Goal: Information Seeking & Learning: Learn about a topic

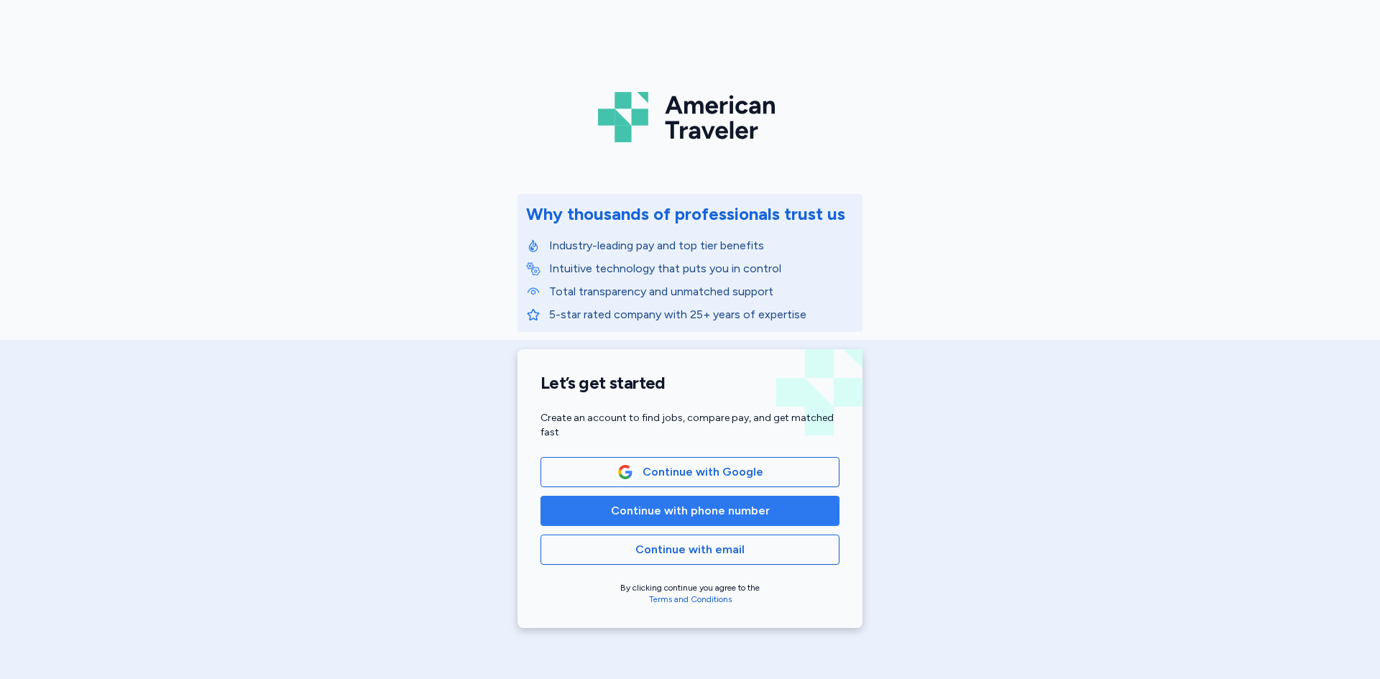
click at [720, 510] on span "Continue with phone number" at bounding box center [690, 511] width 159 height 17
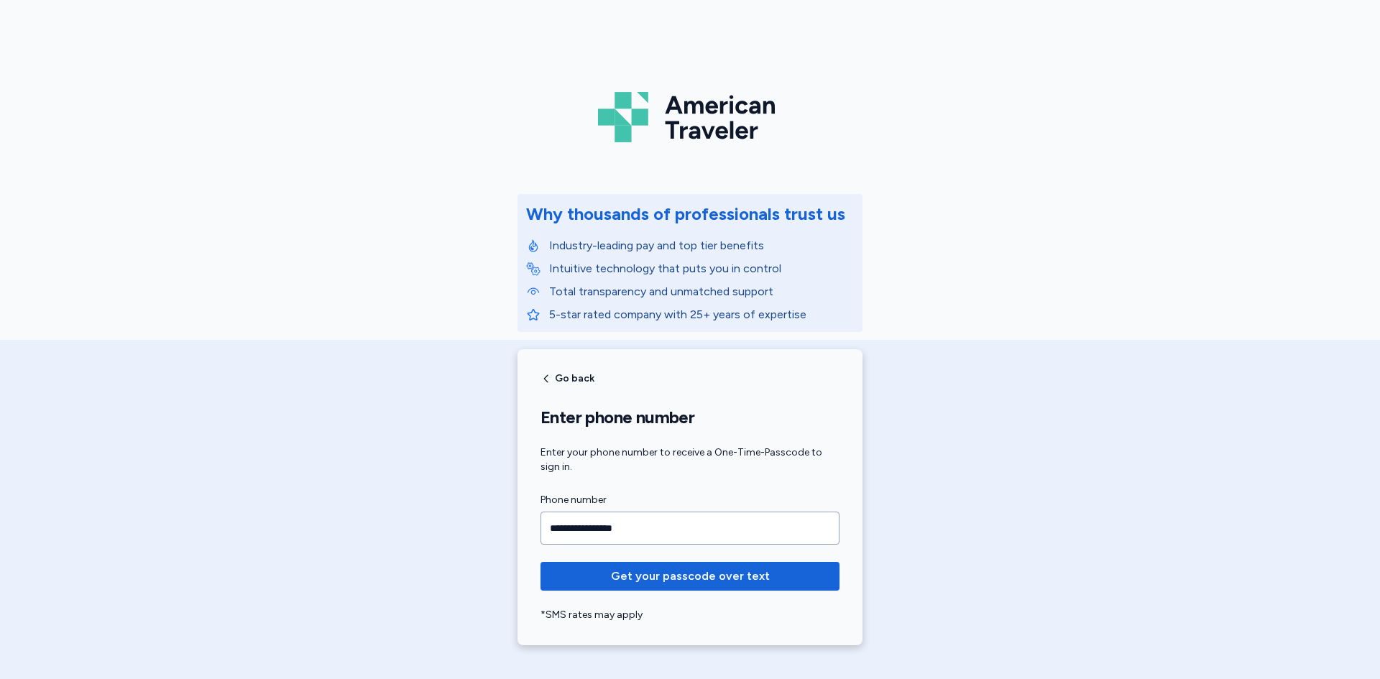
type input "**********"
click at [541, 562] on button "Get your passcode over text" at bounding box center [690, 576] width 299 height 29
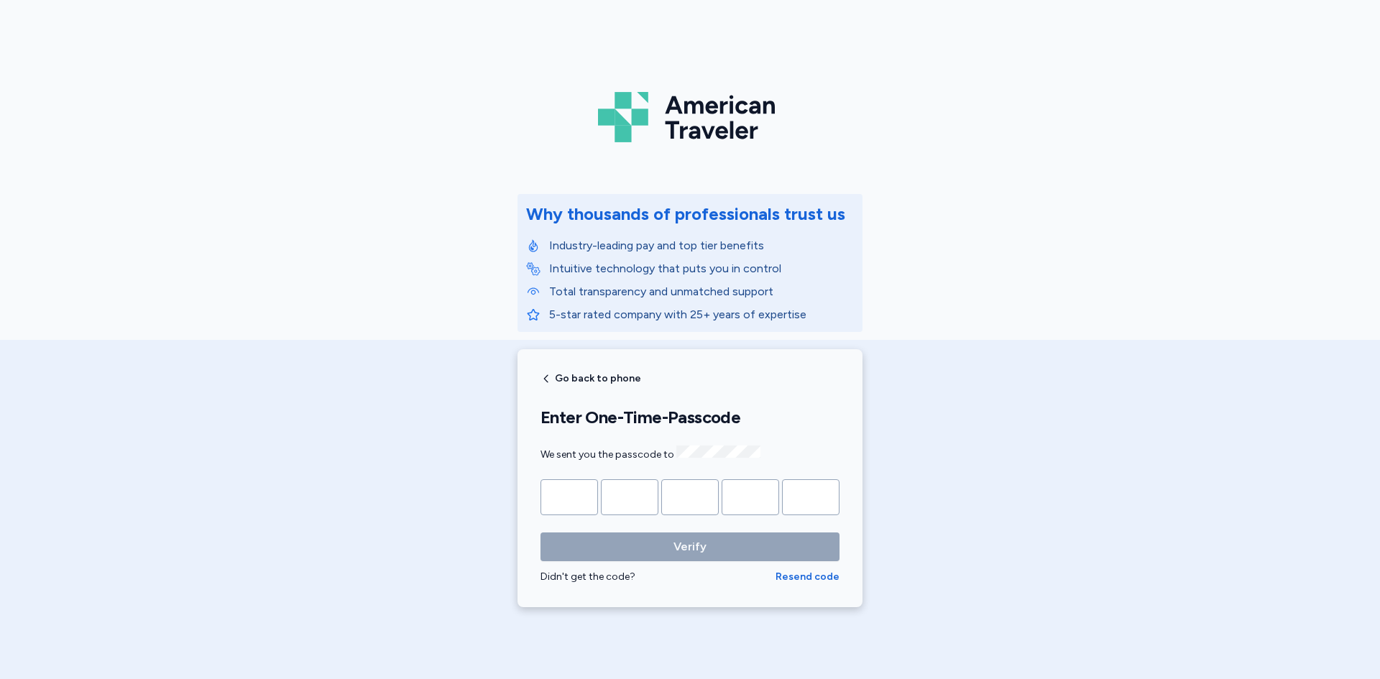
type input "*"
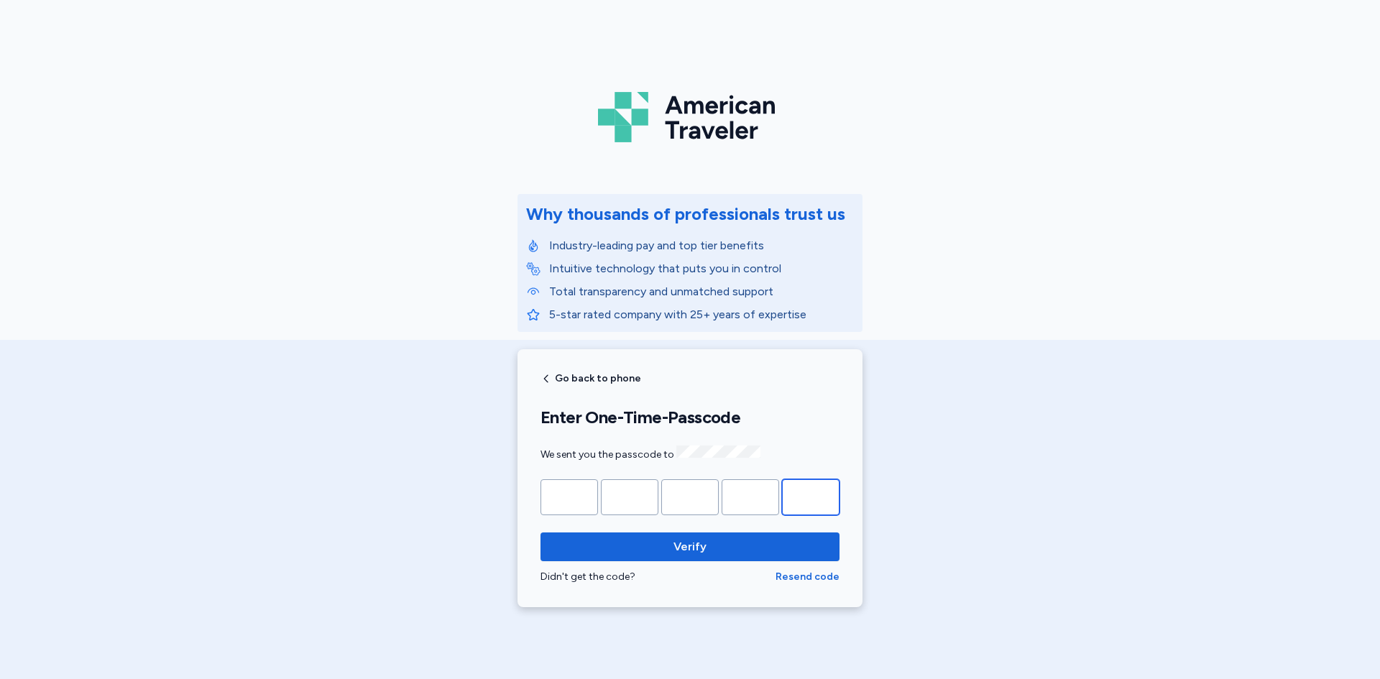
type input "*"
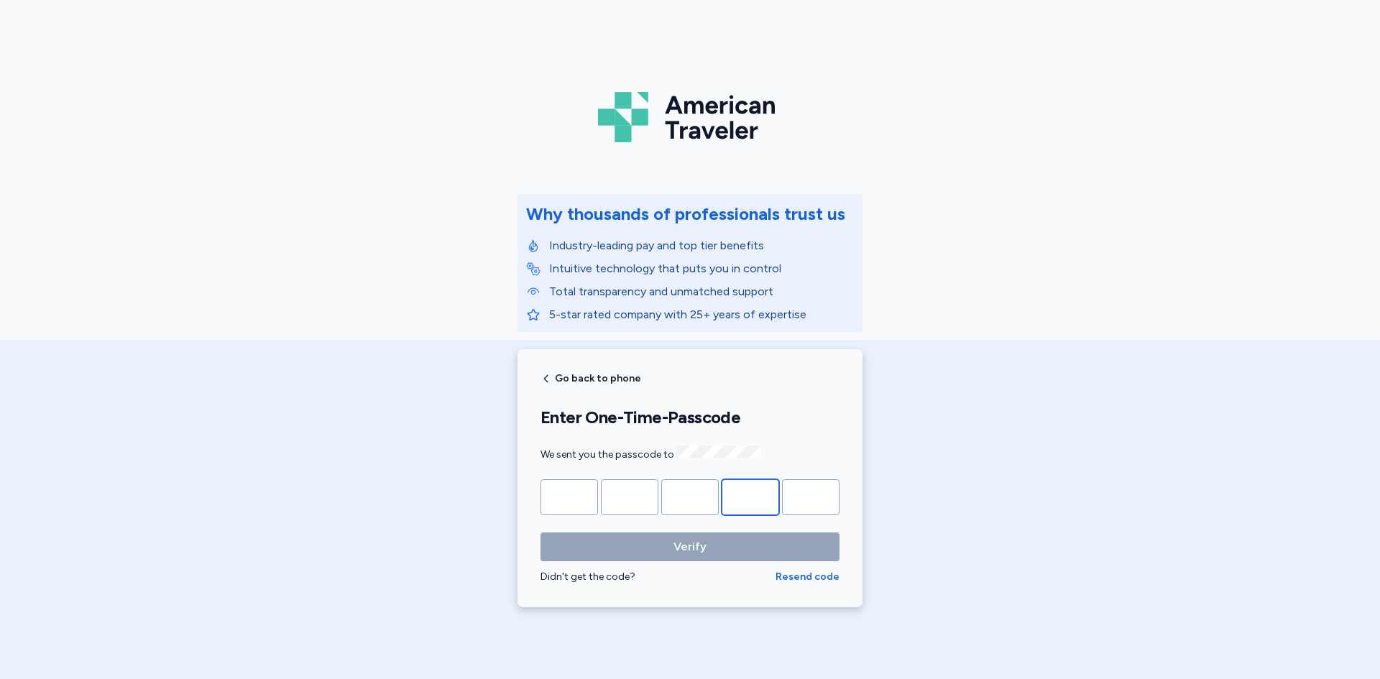
type input "*"
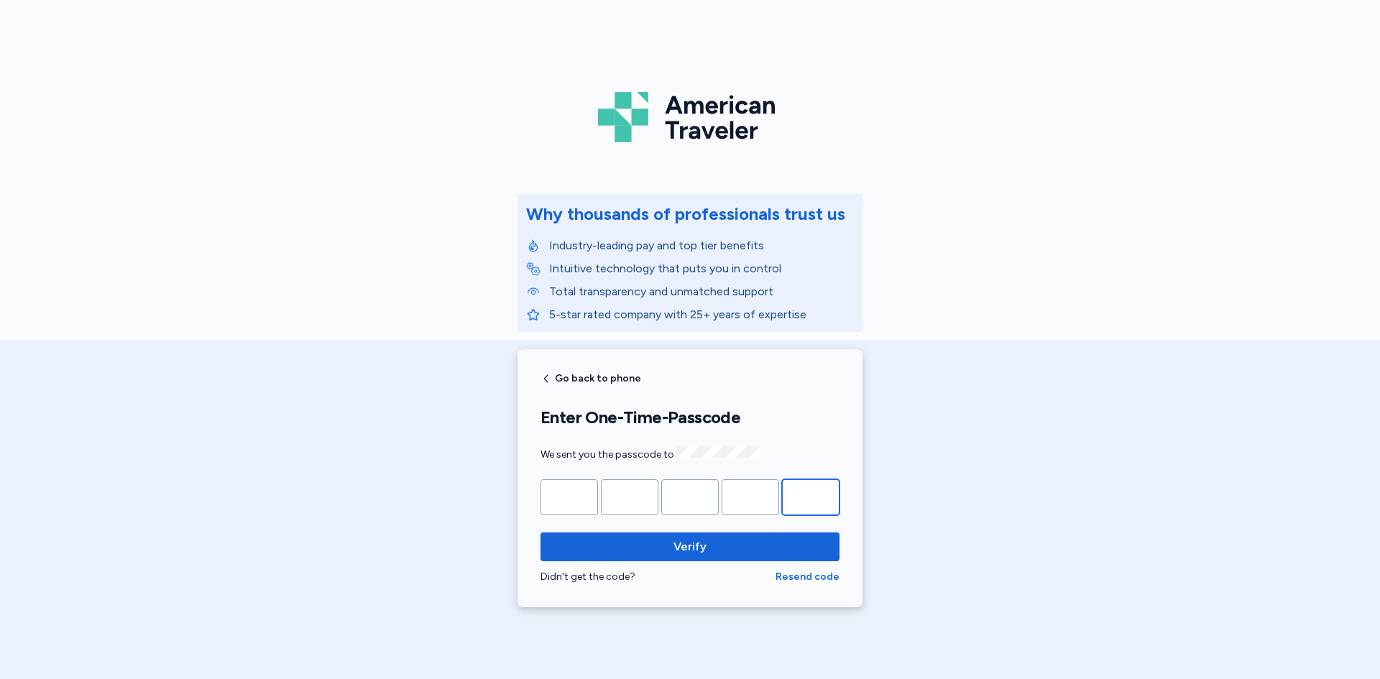
type input "*"
click at [541, 533] on button "Verify" at bounding box center [690, 547] width 299 height 29
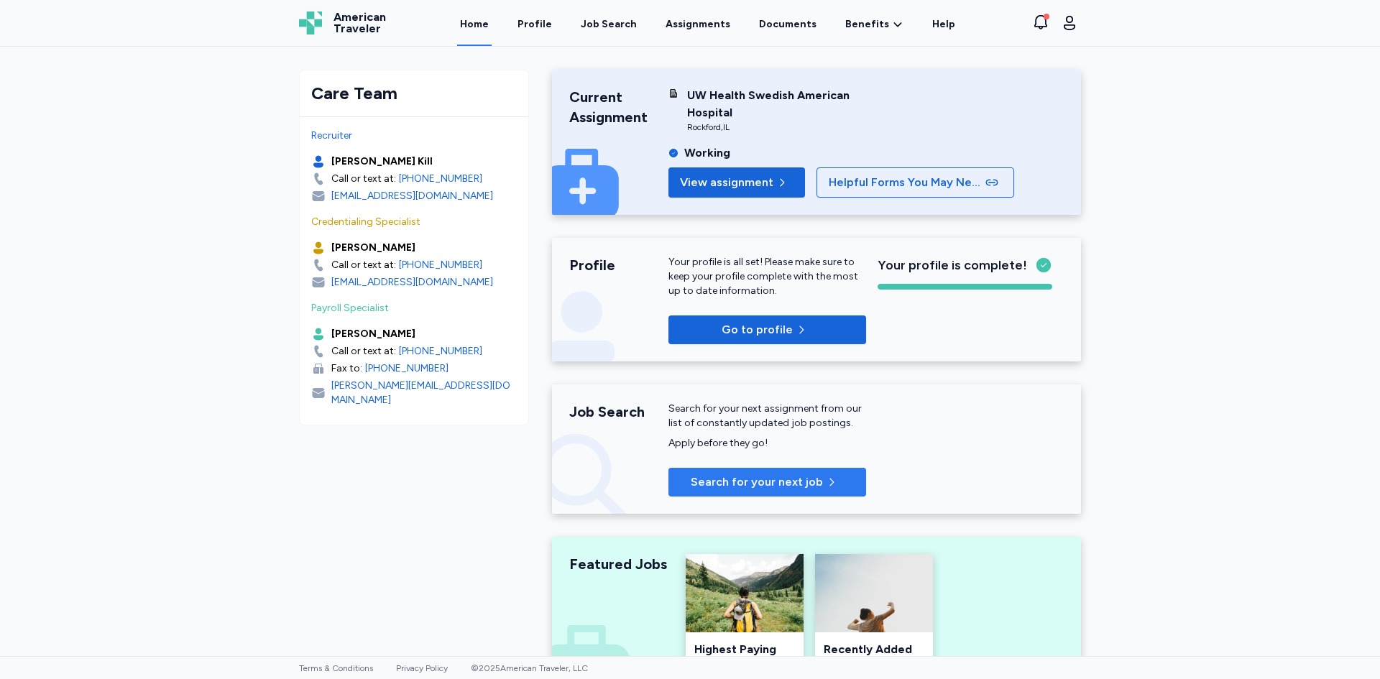
click at [800, 482] on span "Search for your next job" at bounding box center [757, 482] width 132 height 17
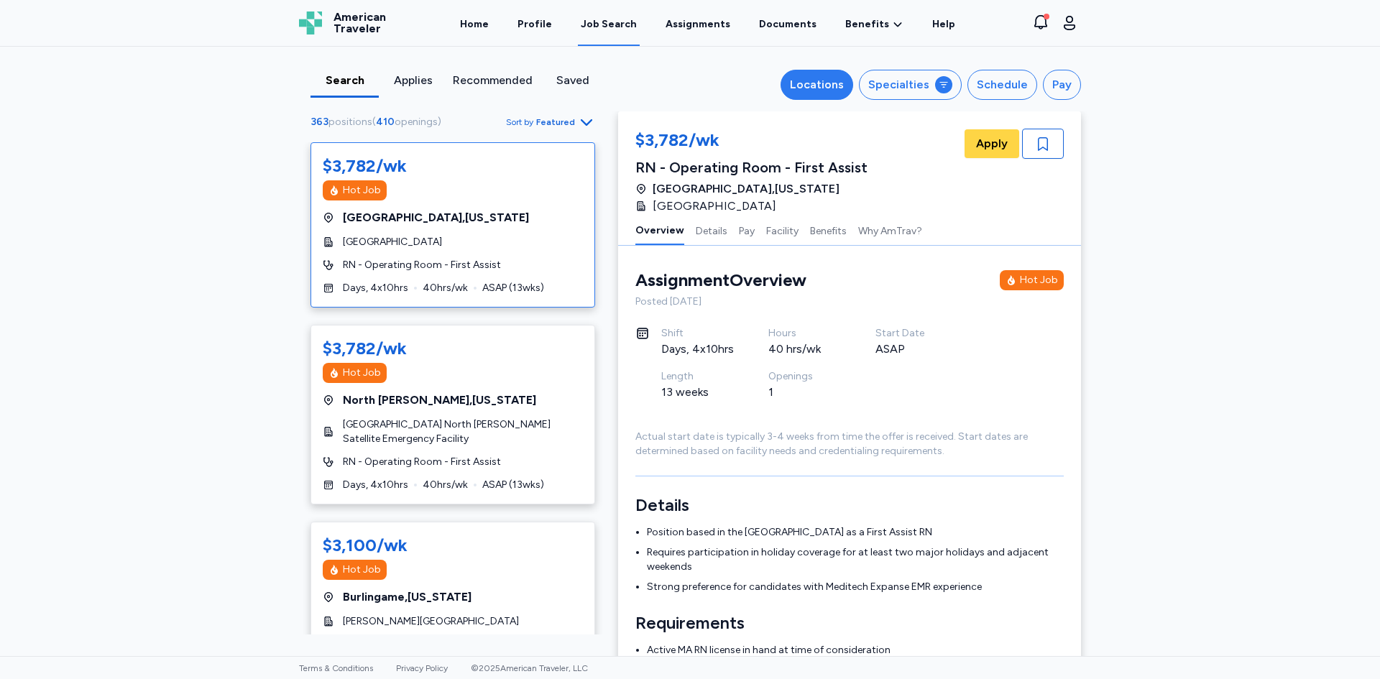
click at [850, 83] on button "Locations" at bounding box center [817, 85] width 73 height 30
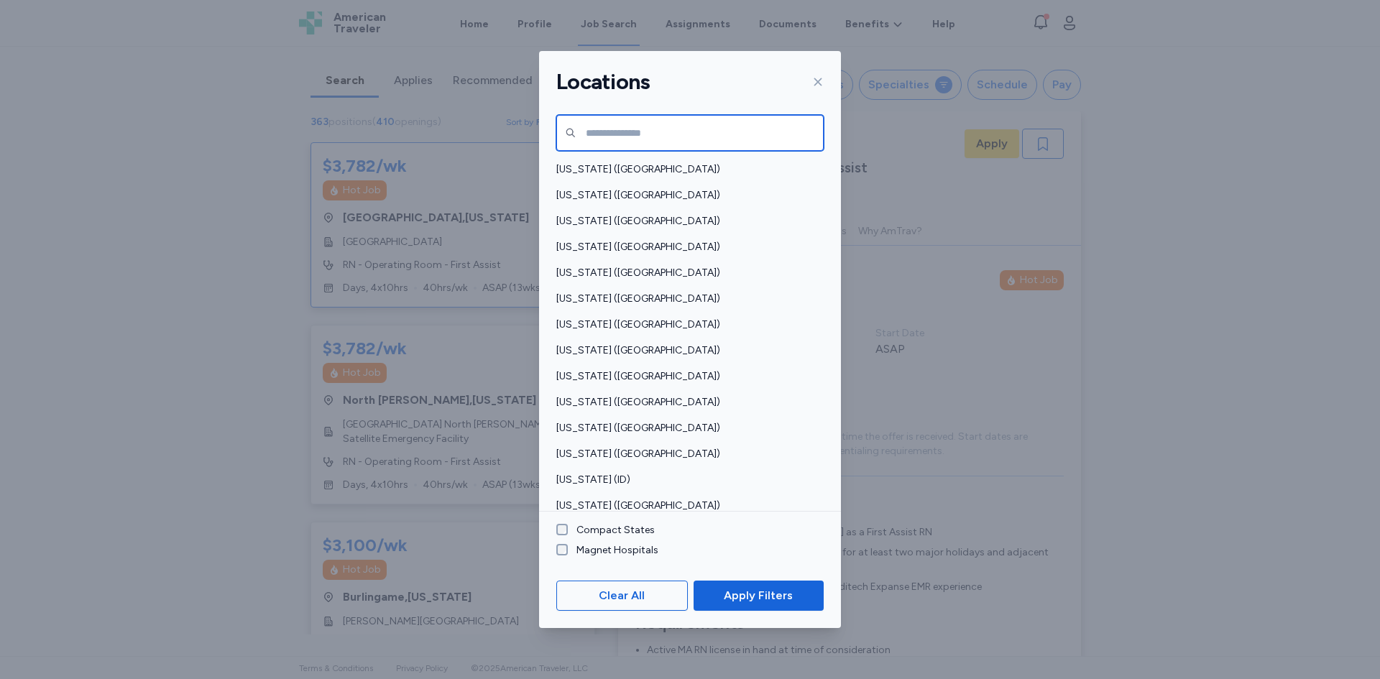
click at [615, 137] on input "text" at bounding box center [690, 133] width 267 height 36
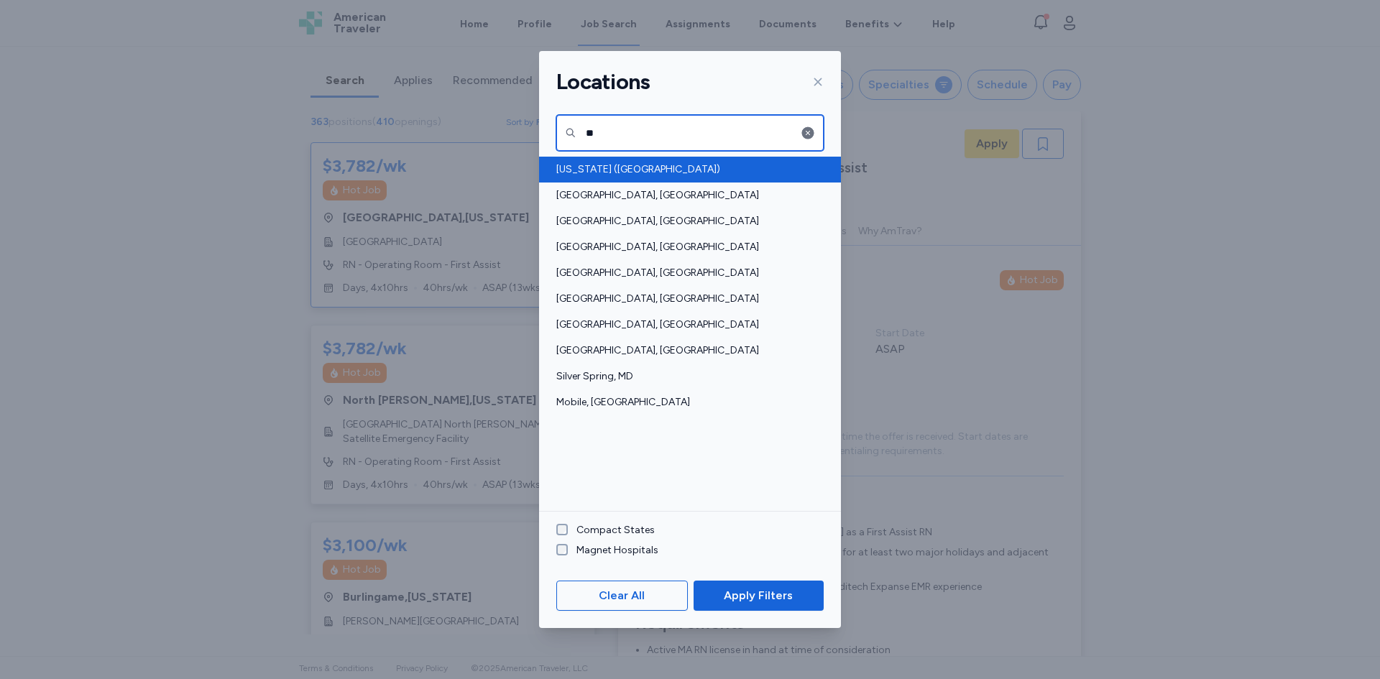
type input "**"
click at [624, 168] on span "[US_STATE] ([GEOGRAPHIC_DATA])" at bounding box center [686, 169] width 259 height 14
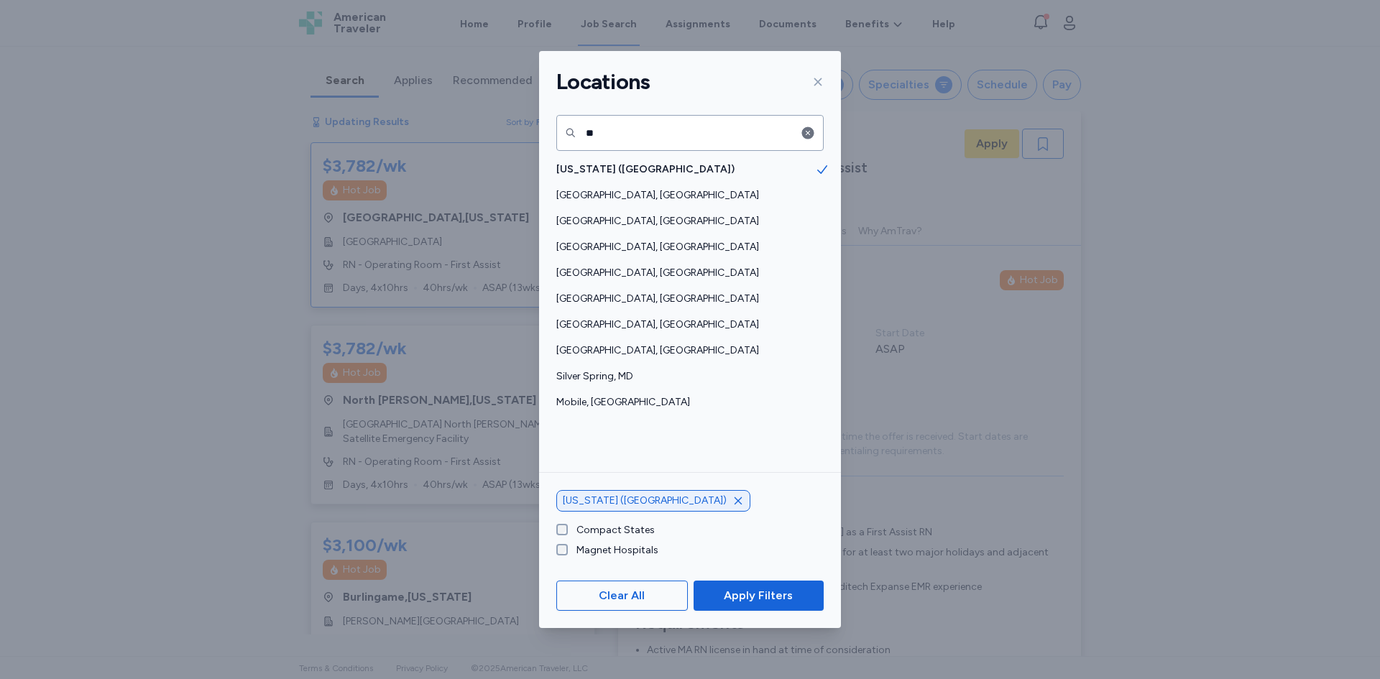
scroll to position [1, 0]
click at [741, 600] on span "Apply Filters" at bounding box center [758, 595] width 69 height 17
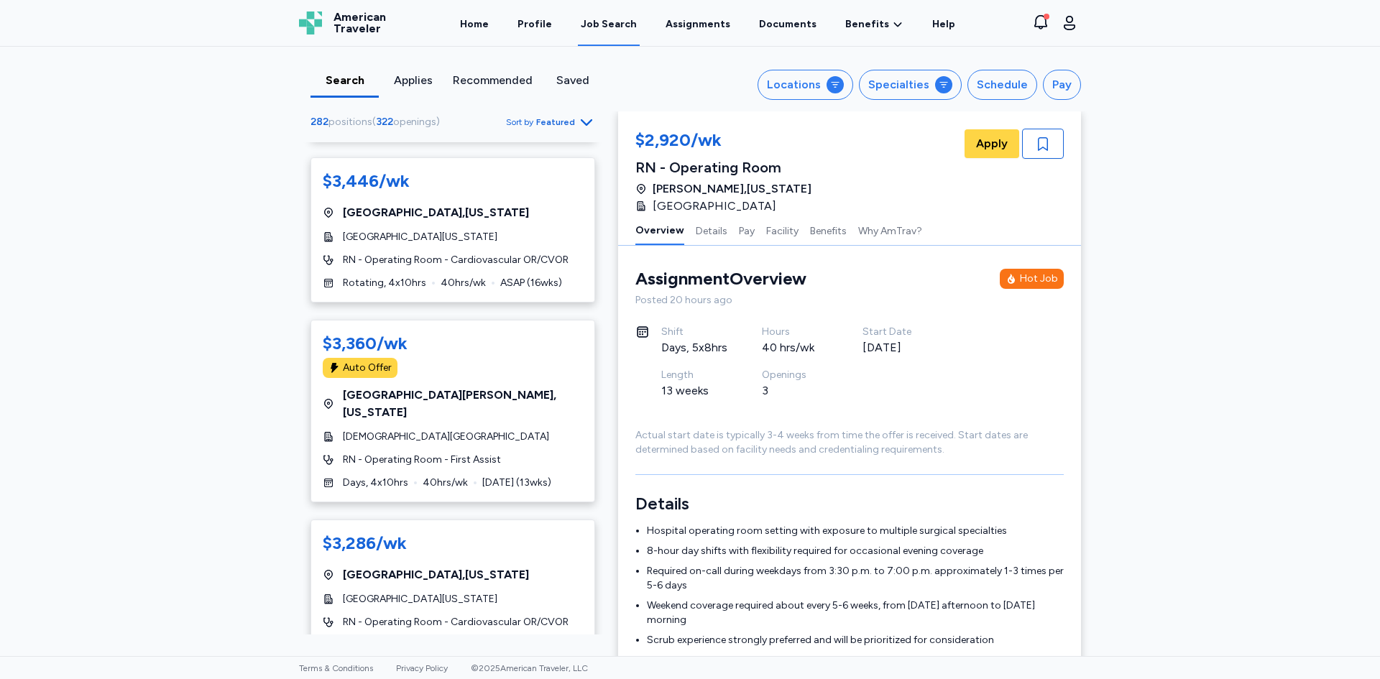
scroll to position [5249, 0]
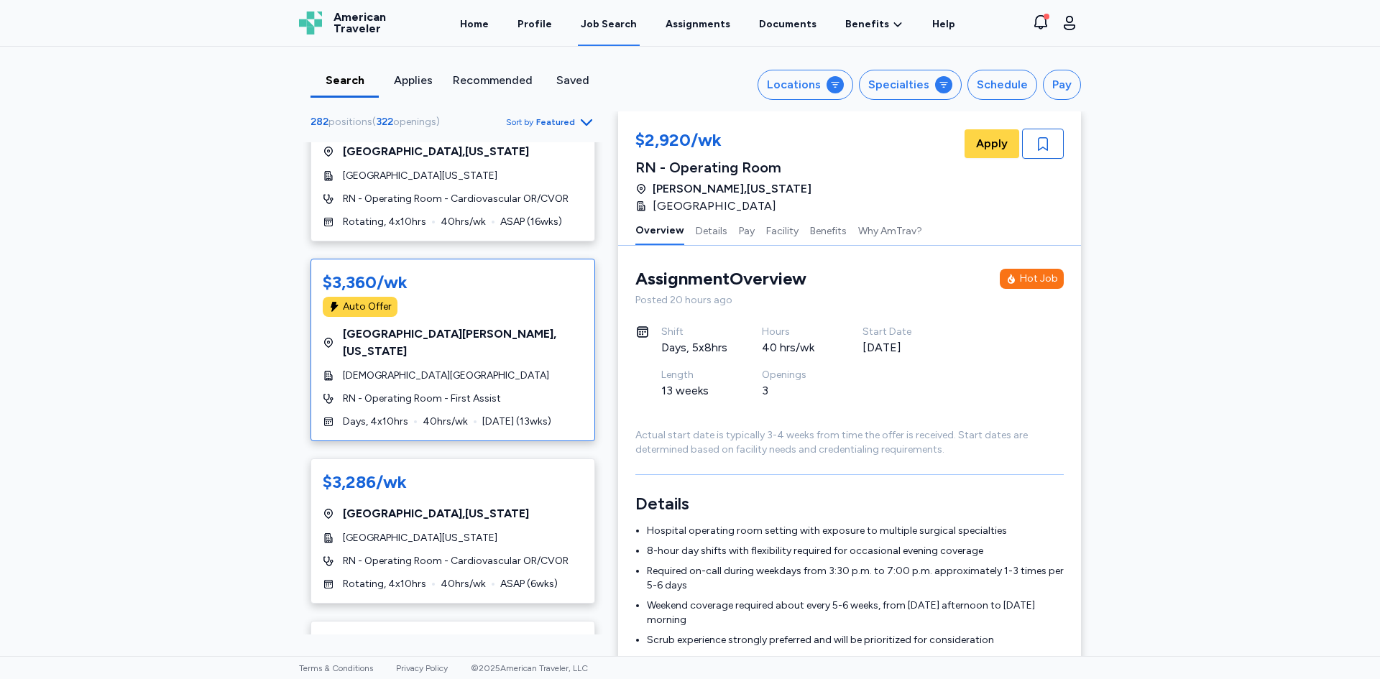
click at [481, 326] on div "[GEOGRAPHIC_DATA] , [US_STATE]" at bounding box center [453, 343] width 260 height 35
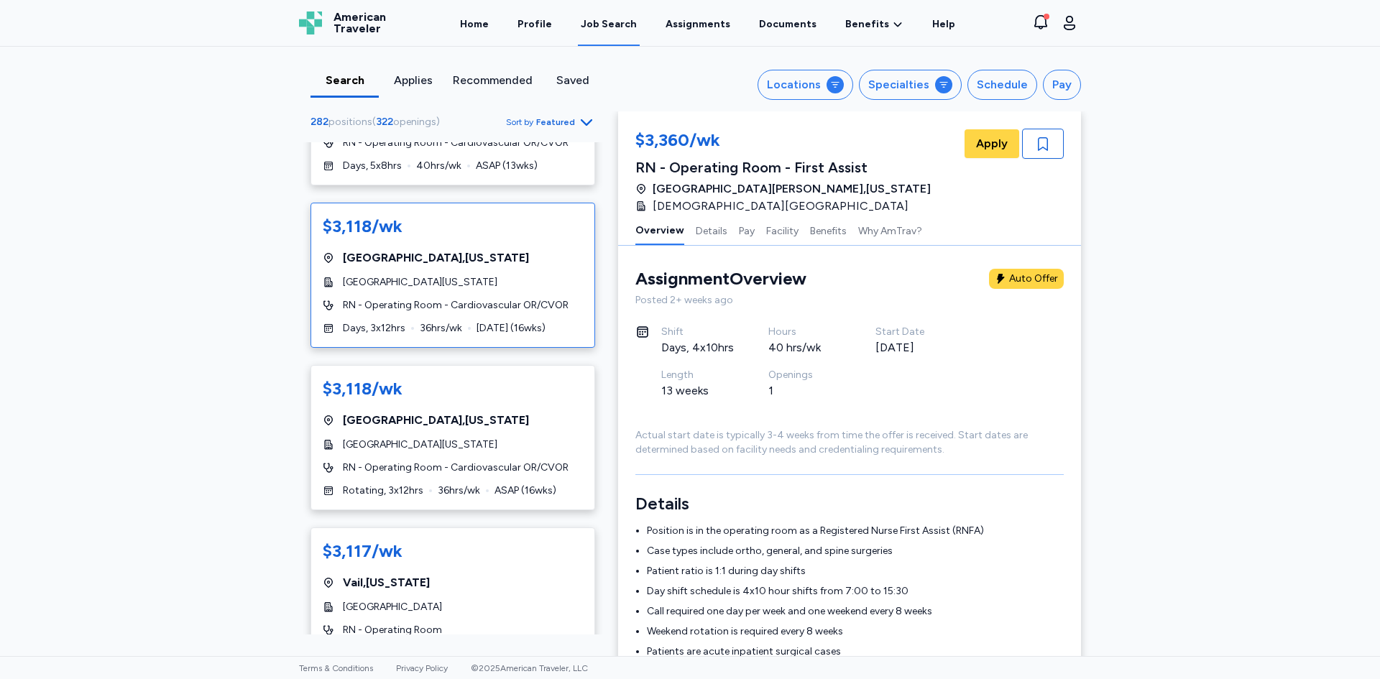
scroll to position [6974, 0]
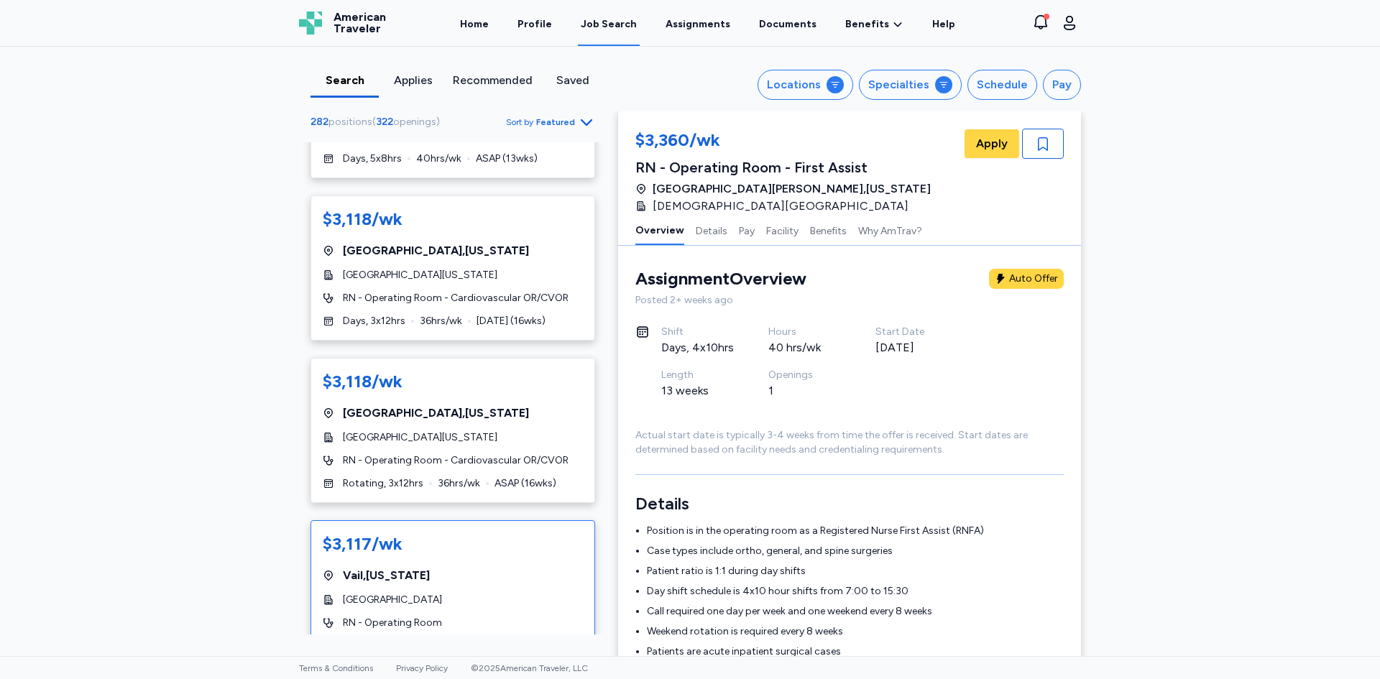
click at [532, 567] on div "Vail , [US_STATE]" at bounding box center [453, 575] width 260 height 17
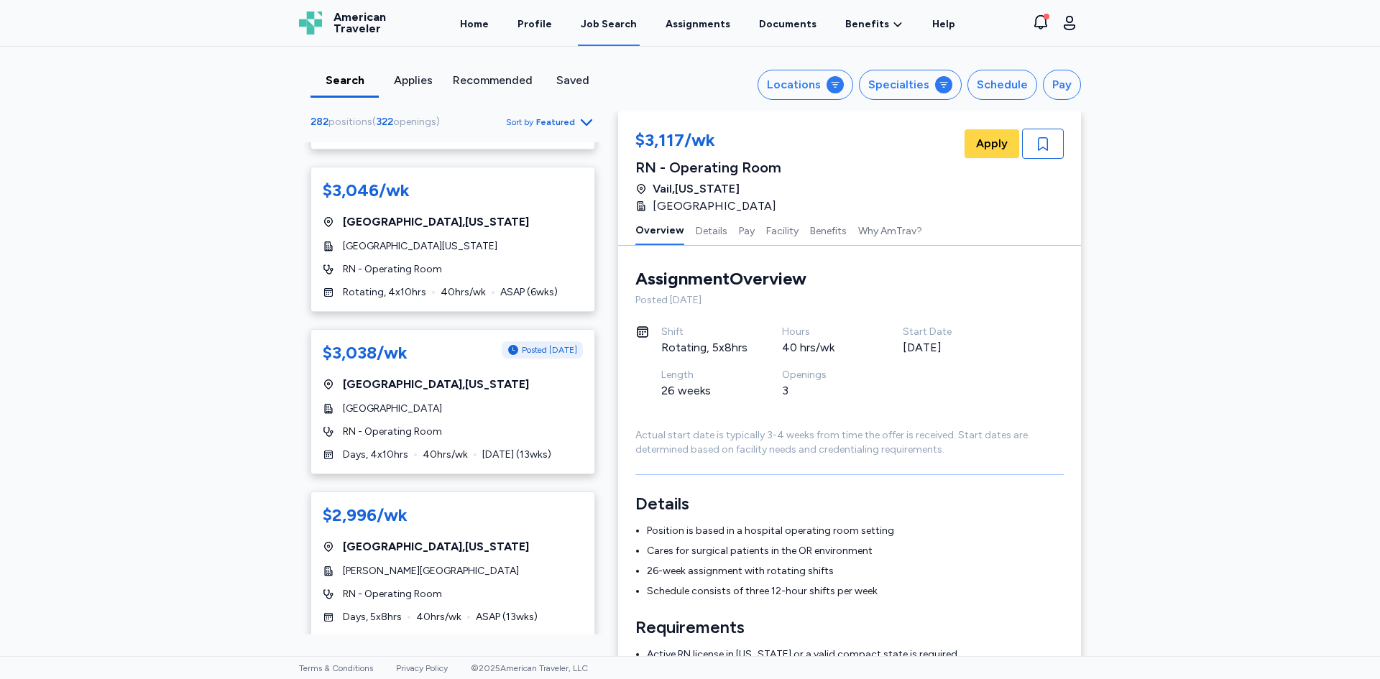
scroll to position [8322, 0]
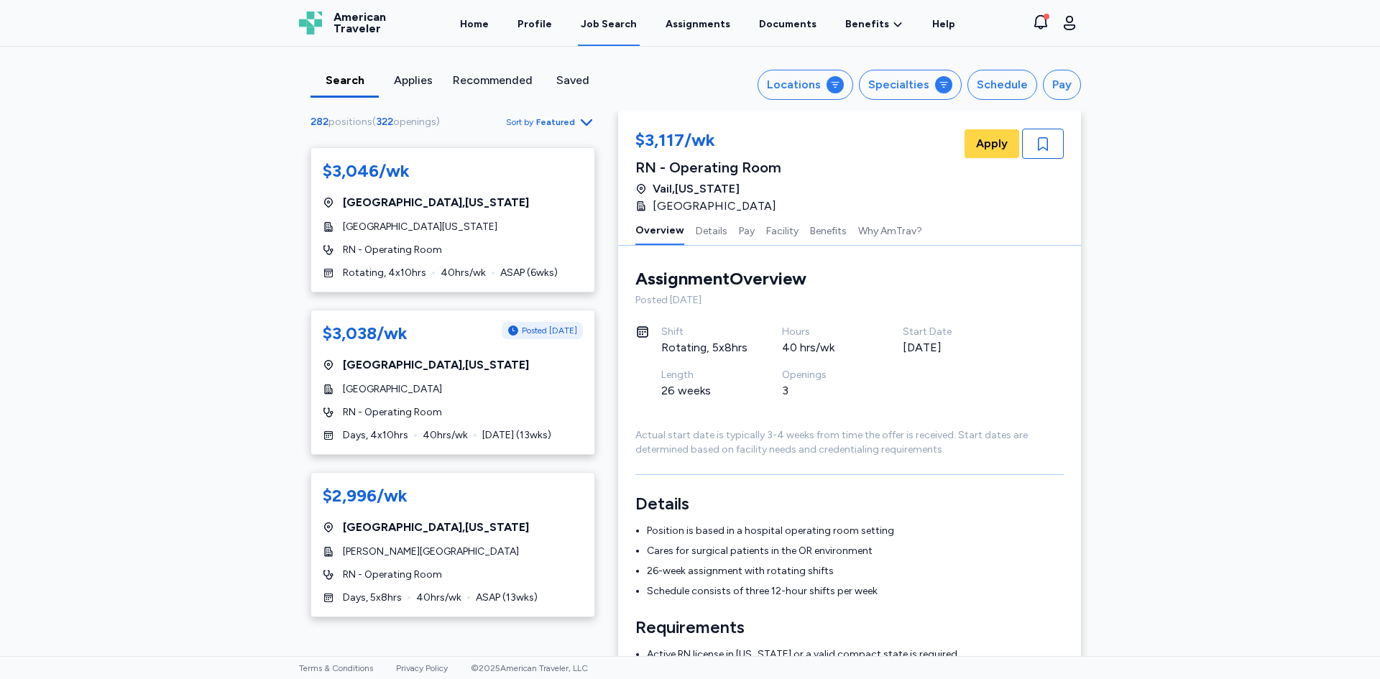
click at [547, 477] on div "$2,996/wk [GEOGRAPHIC_DATA] , [US_STATE][GEOGRAPHIC_DATA][PERSON_NAME] RN - Ope…" at bounding box center [453, 544] width 285 height 145
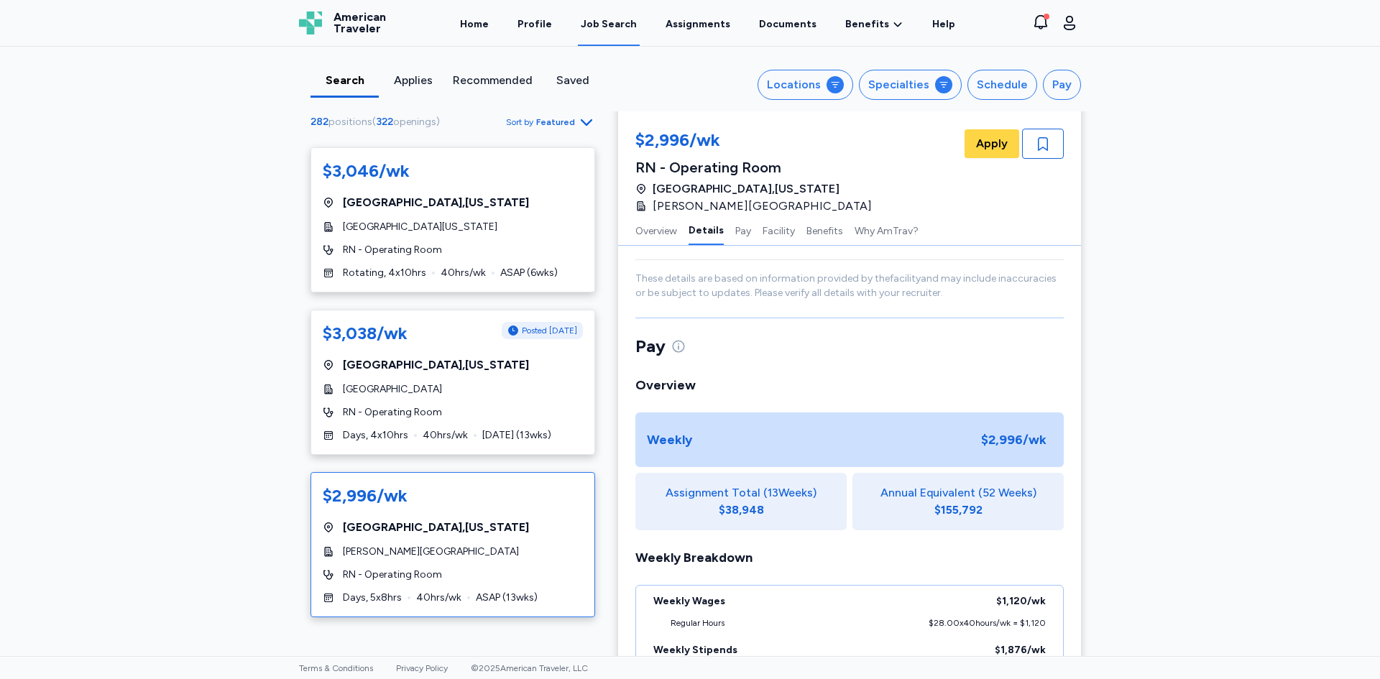
scroll to position [864, 0]
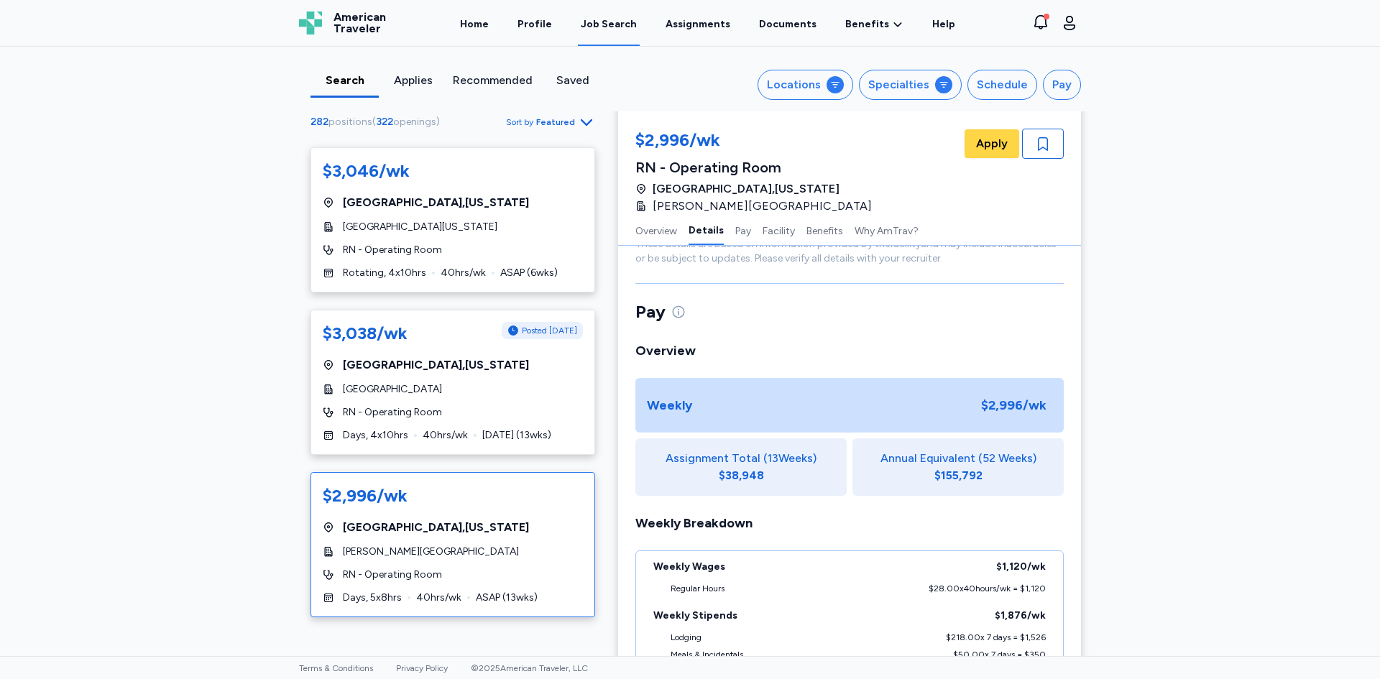
click at [578, 635] on icon "Go to next 50 jobs" at bounding box center [586, 643] width 17 height 17
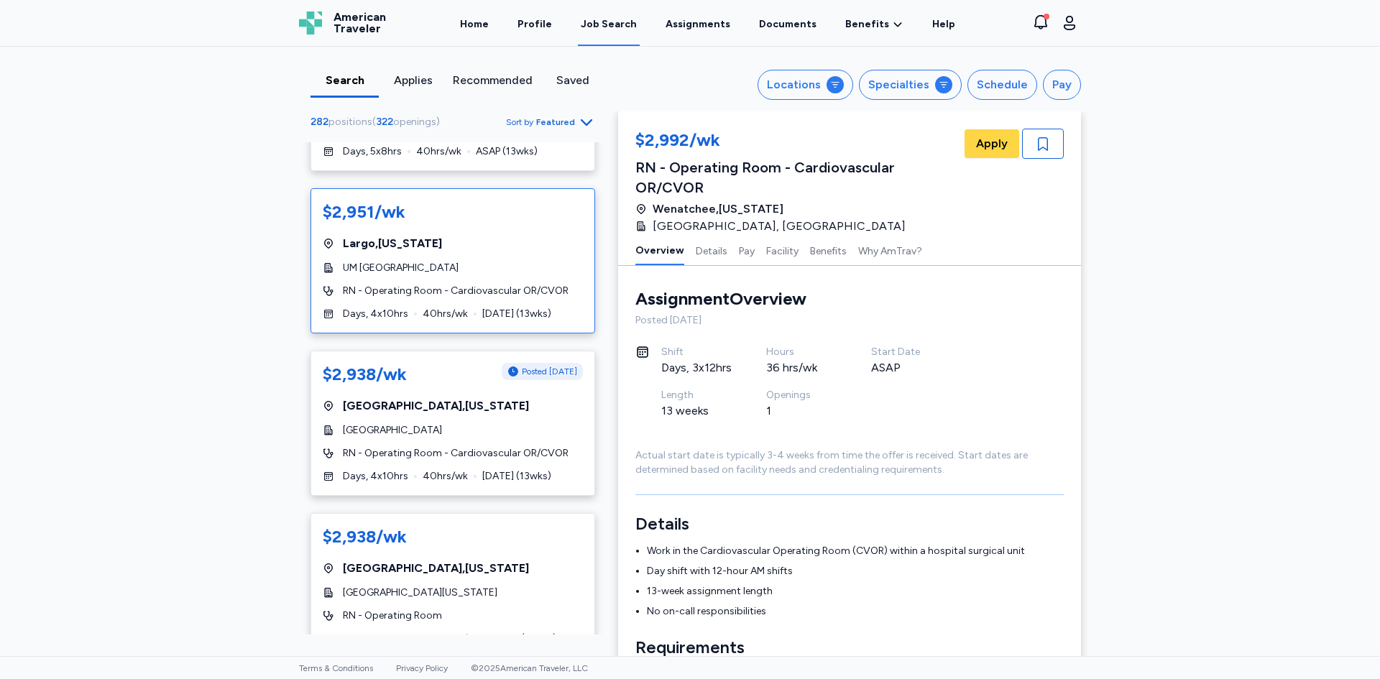
scroll to position [503, 0]
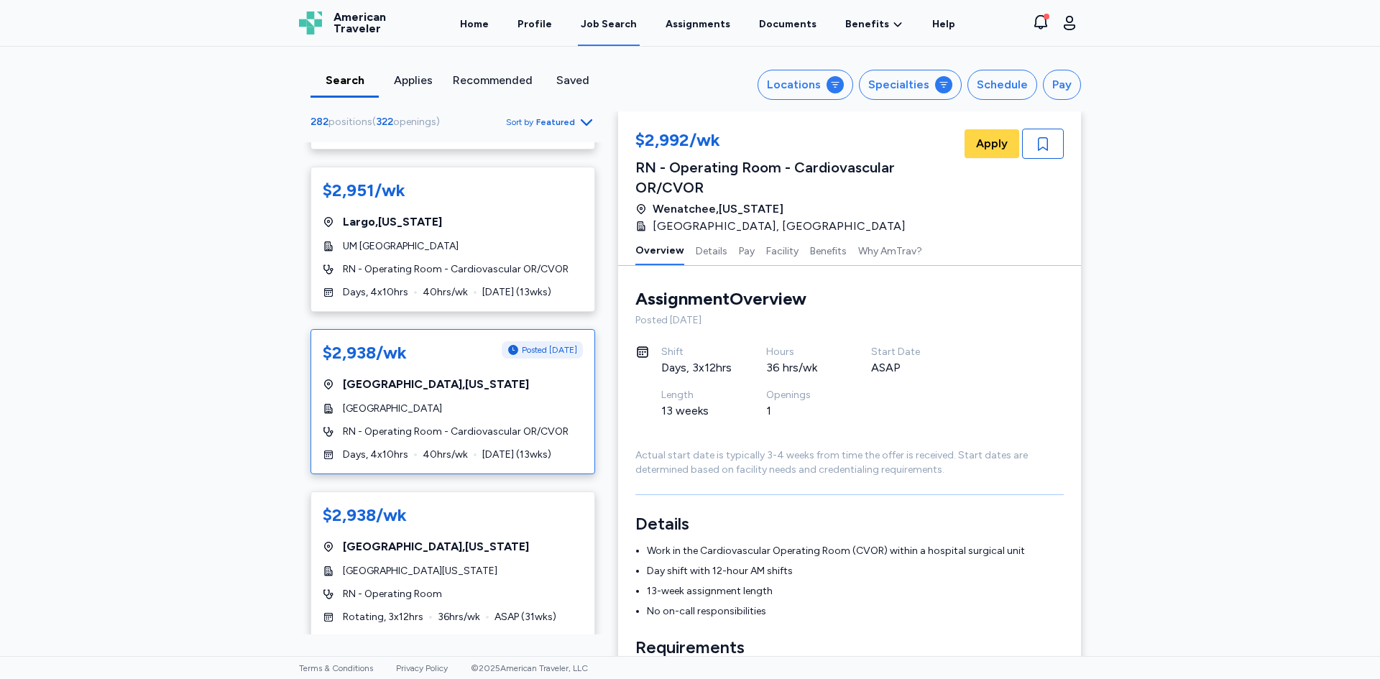
click at [525, 411] on div "[GEOGRAPHIC_DATA]" at bounding box center [453, 409] width 260 height 14
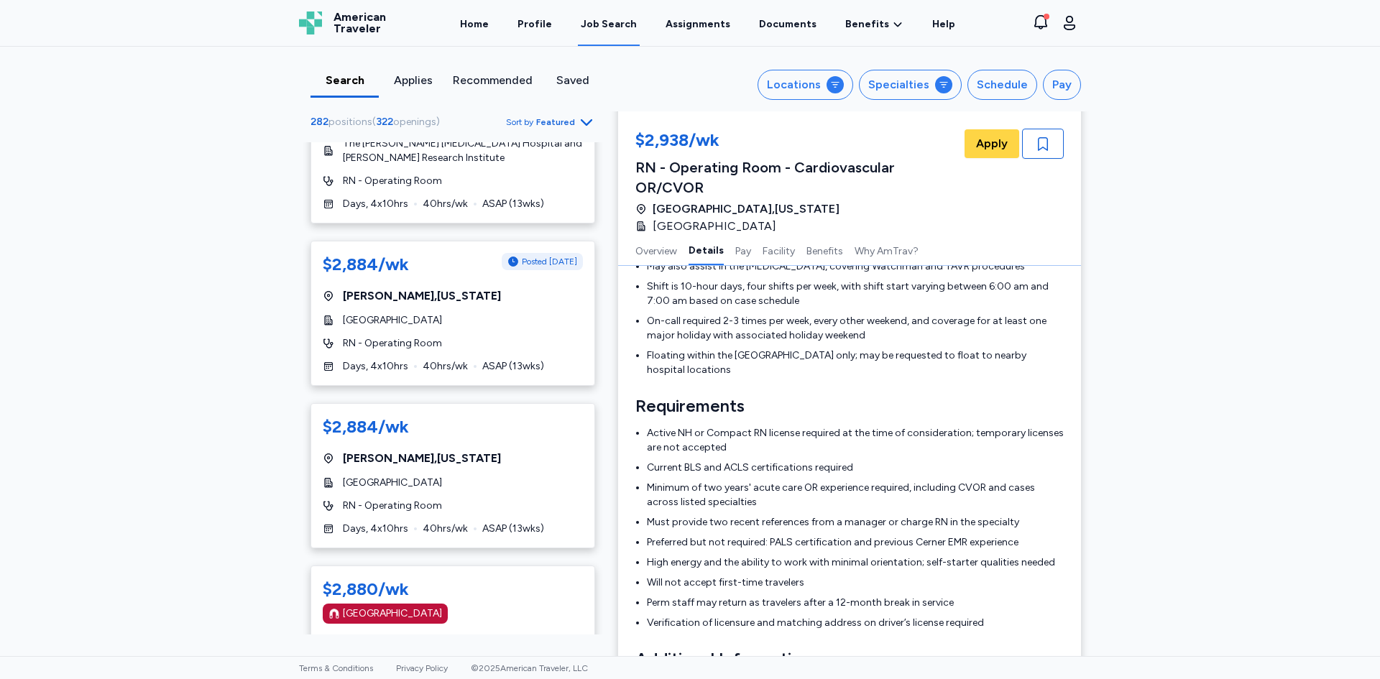
scroll to position [1654, 0]
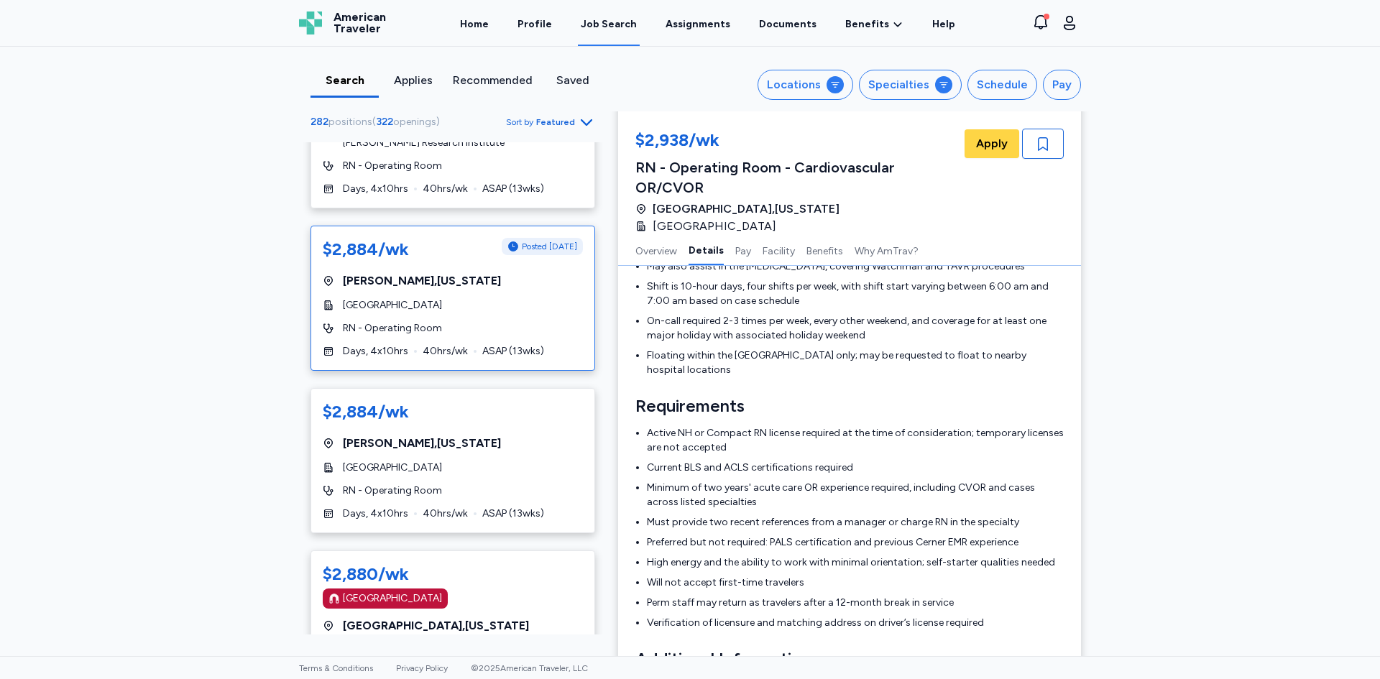
click at [515, 277] on div "$2,884/wk Posted [DATE] [GEOGRAPHIC_DATA] , [US_STATE][GEOGRAPHIC_DATA] RN - Op…" at bounding box center [453, 298] width 285 height 145
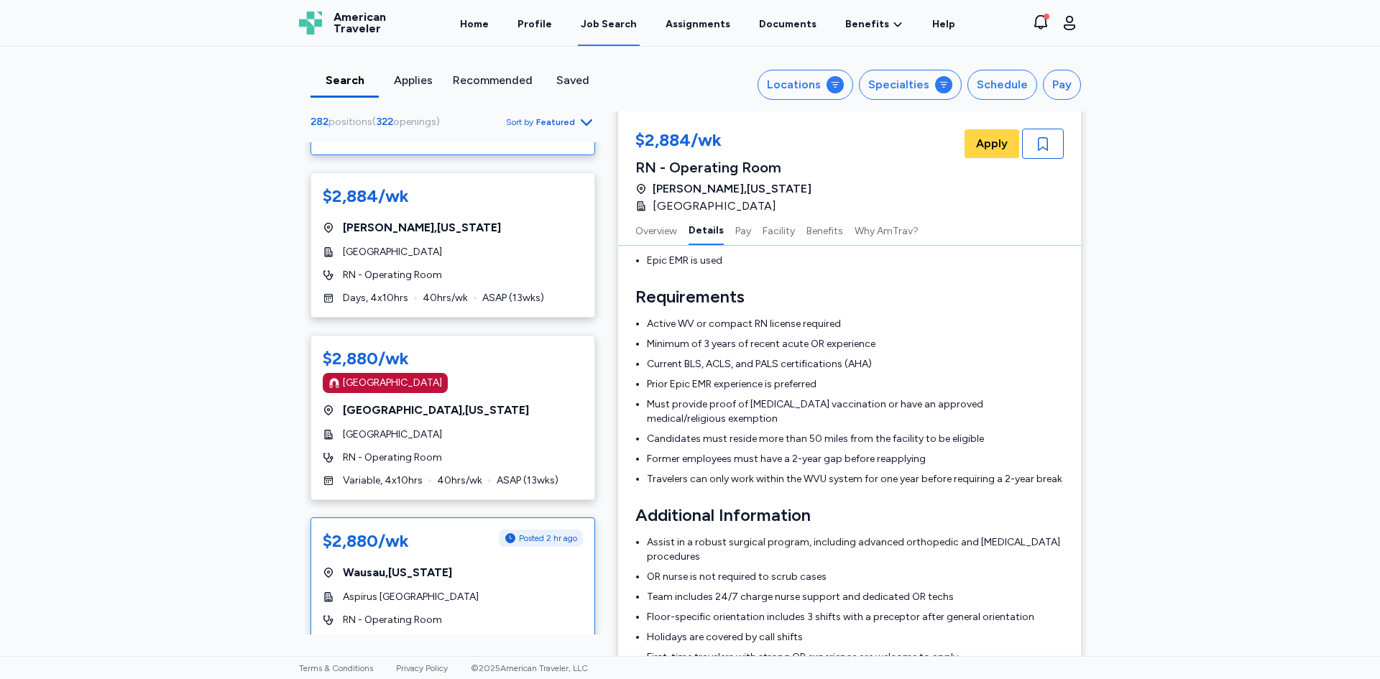
scroll to position [1941, 0]
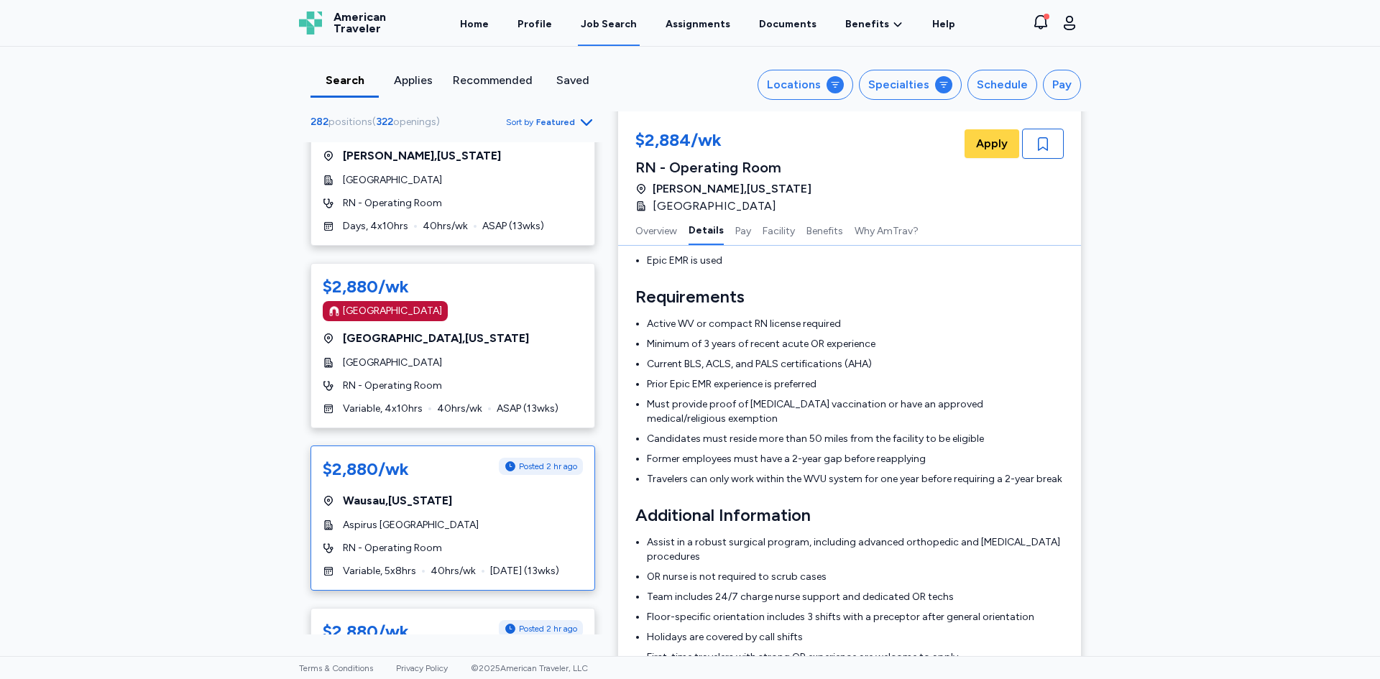
click at [540, 521] on div "$2,880/wk Posted 2 hr ago [GEOGRAPHIC_DATA] , [US_STATE] Aspirus [GEOGRAPHIC_DA…" at bounding box center [453, 518] width 285 height 145
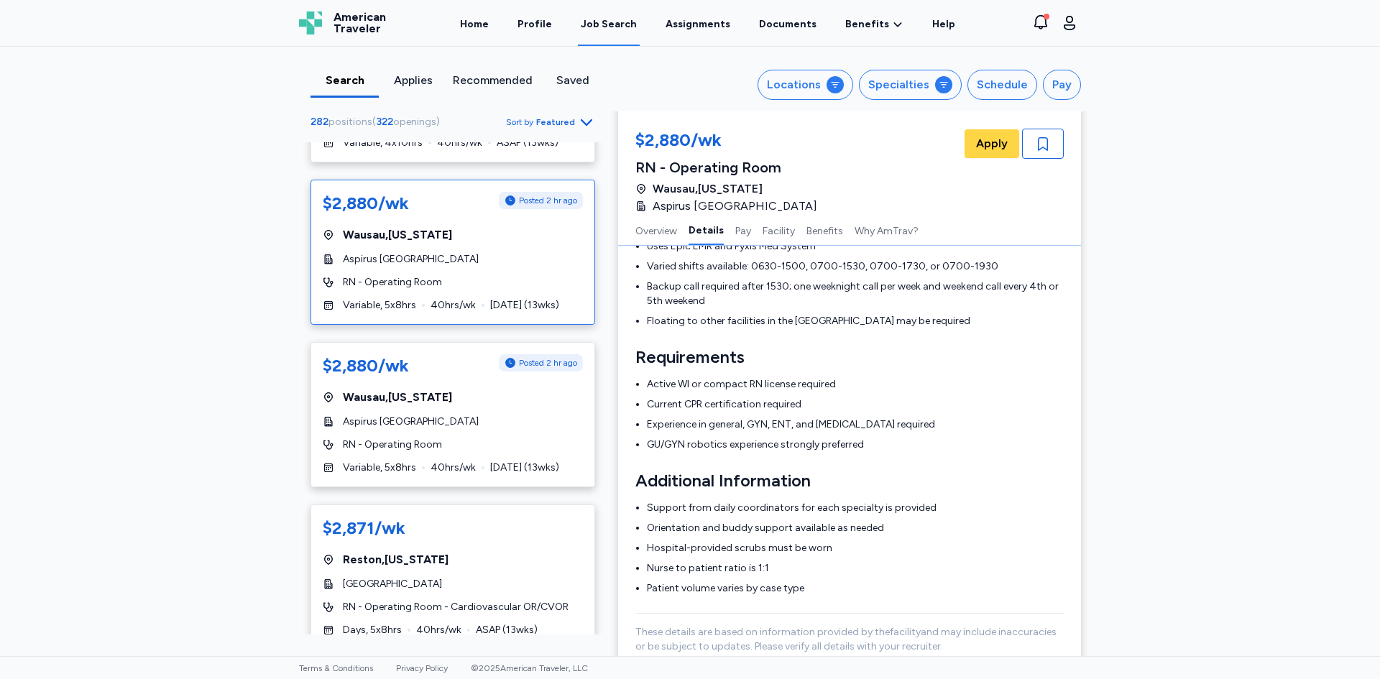
scroll to position [2229, 0]
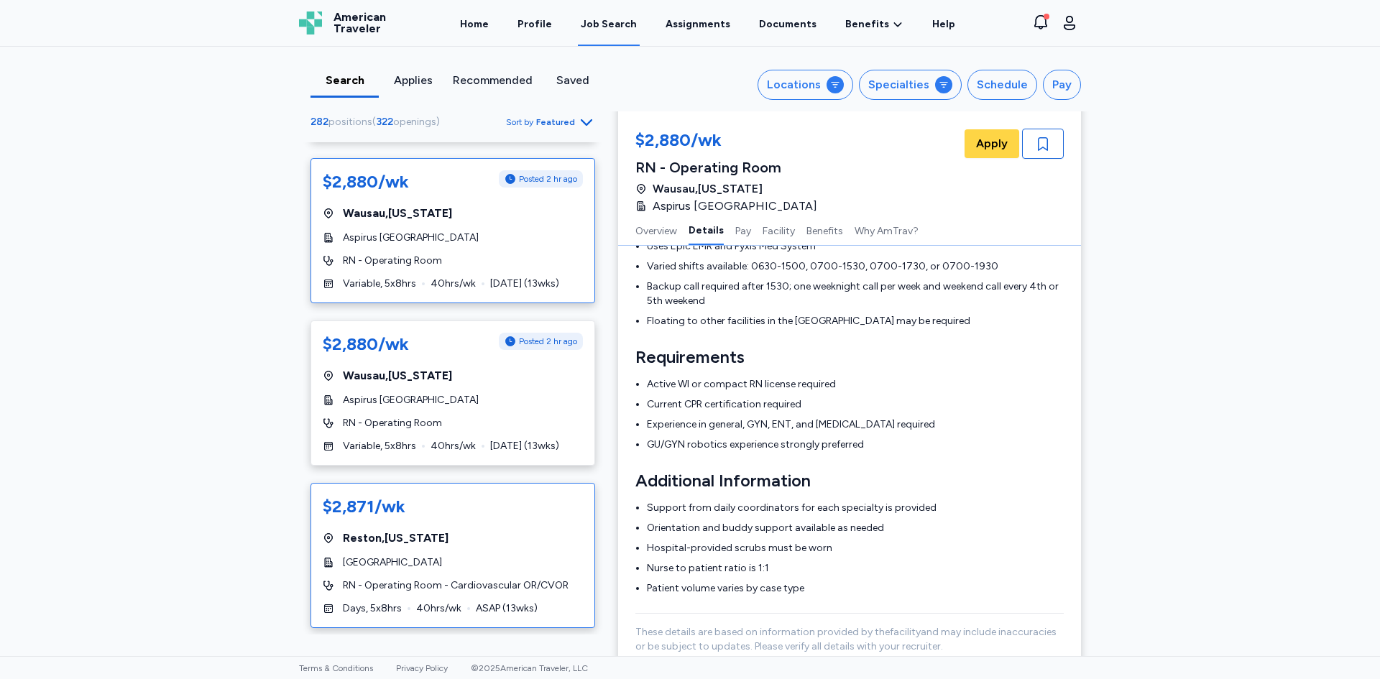
click at [548, 530] on div "Reston , [US_STATE]" at bounding box center [453, 538] width 260 height 17
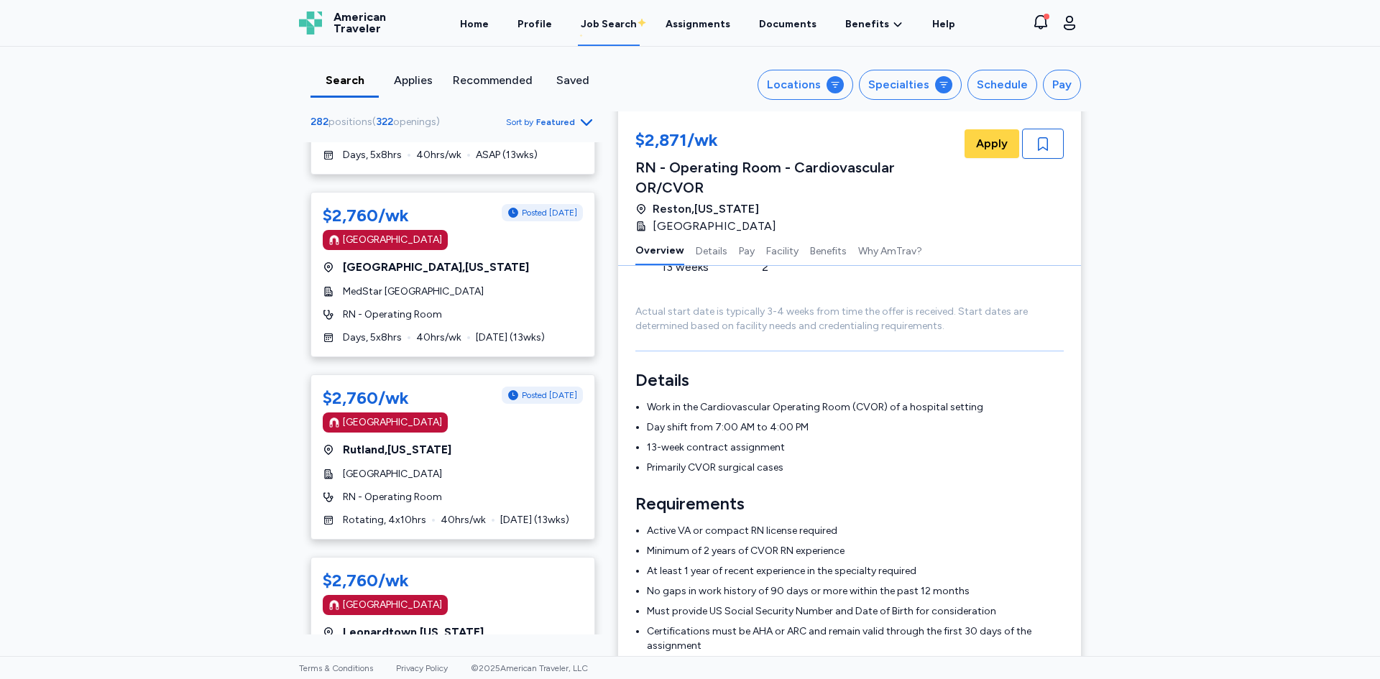
scroll to position [5608, 0]
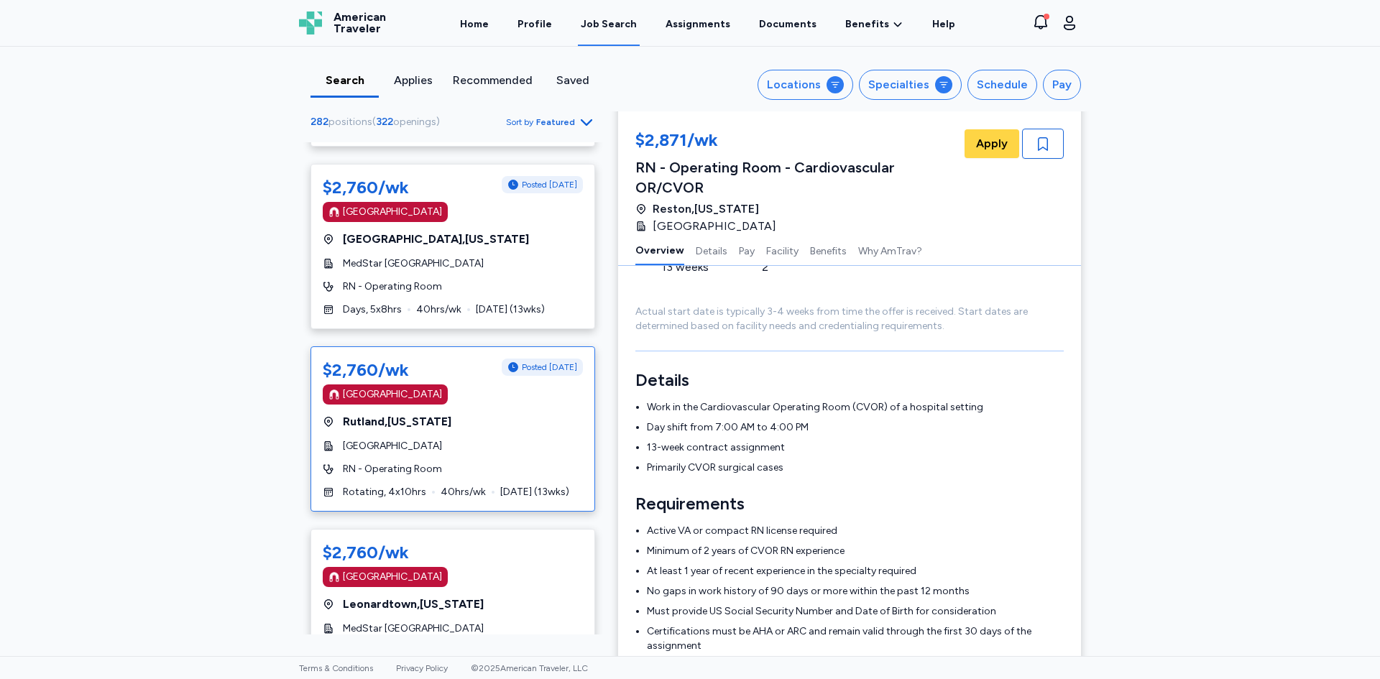
click at [517, 439] on div "[GEOGRAPHIC_DATA]" at bounding box center [453, 446] width 260 height 14
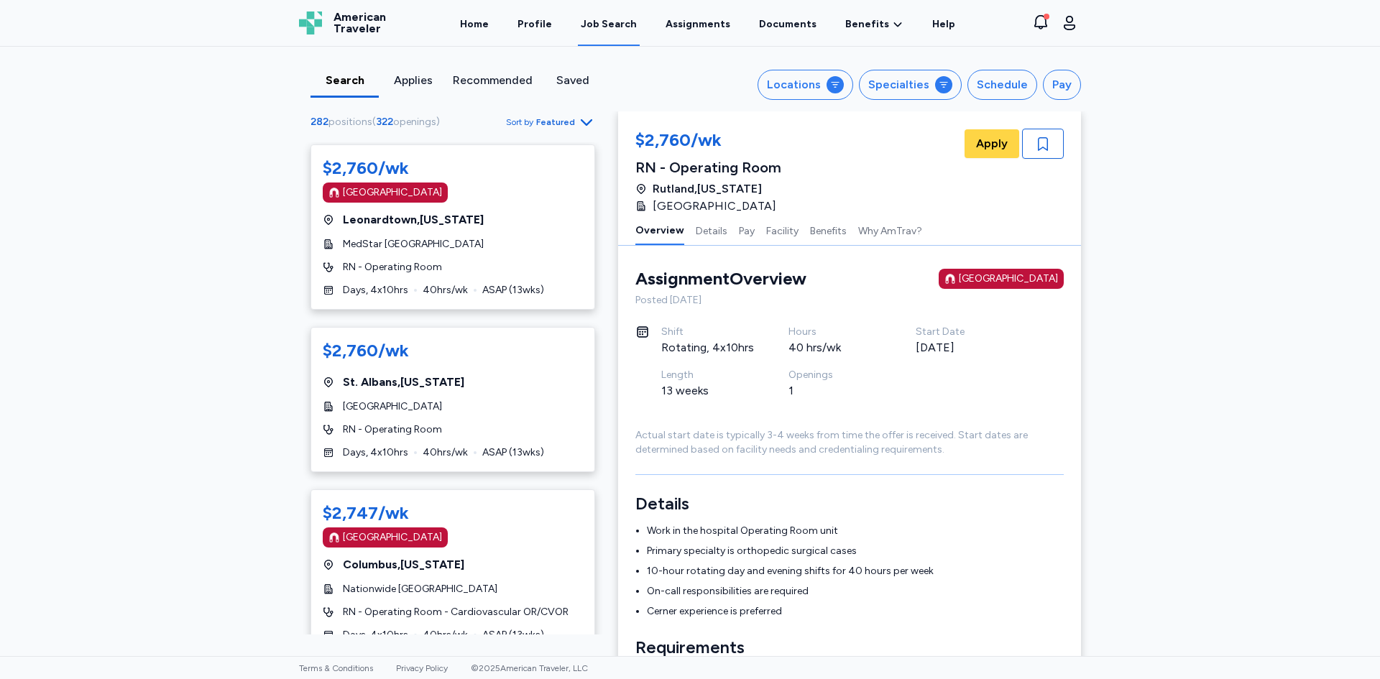
scroll to position [6399, 0]
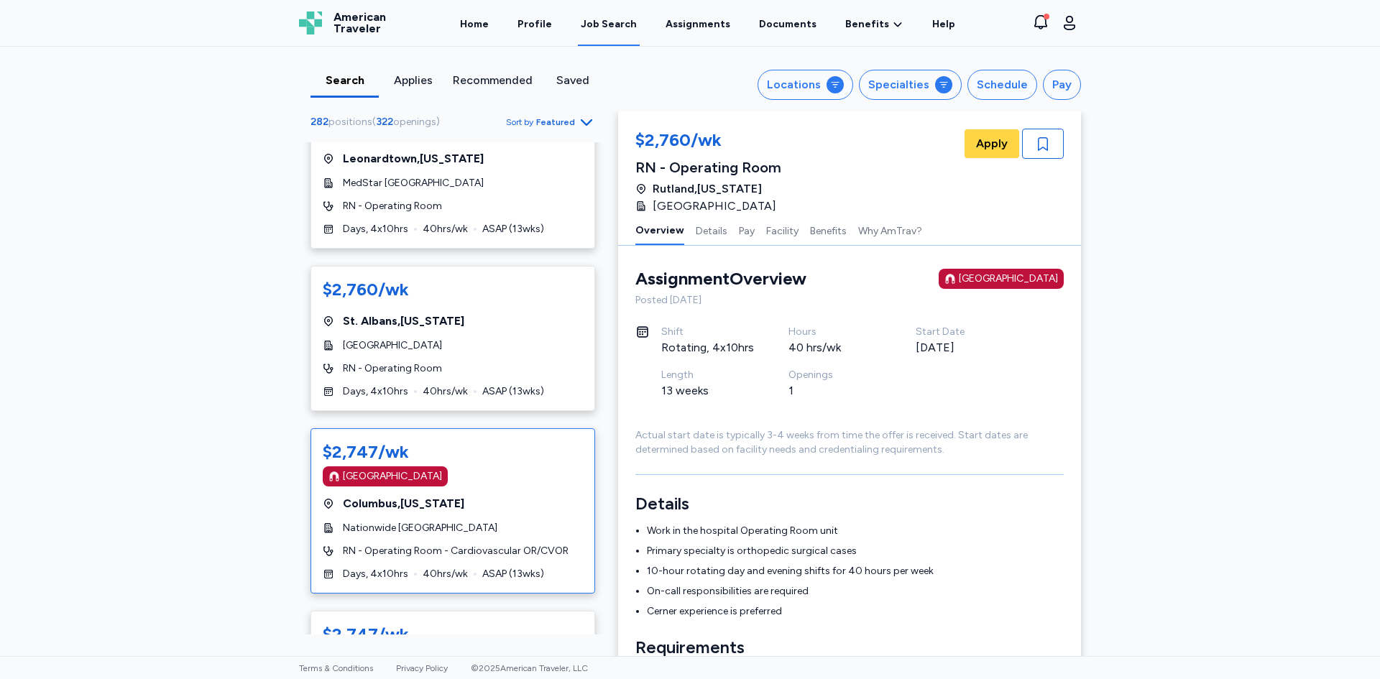
click at [535, 441] on div "$2,747/wk" at bounding box center [453, 452] width 260 height 23
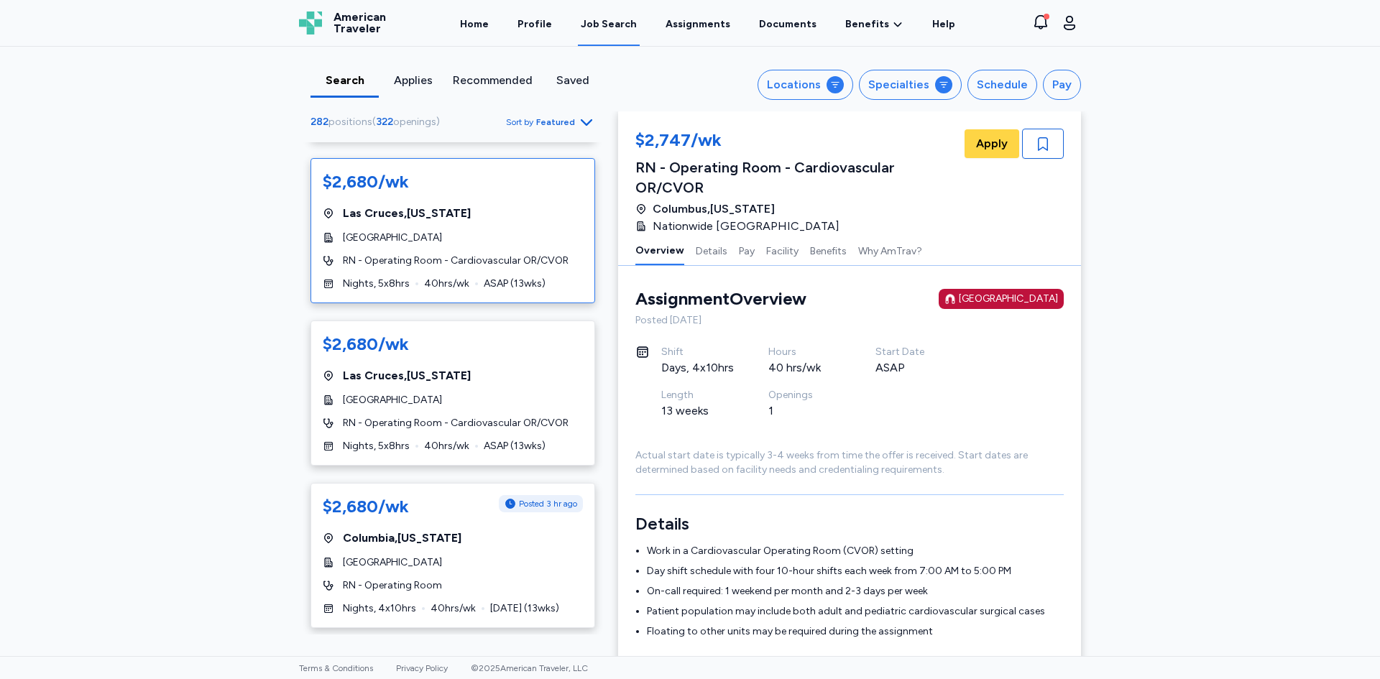
scroll to position [8092, 0]
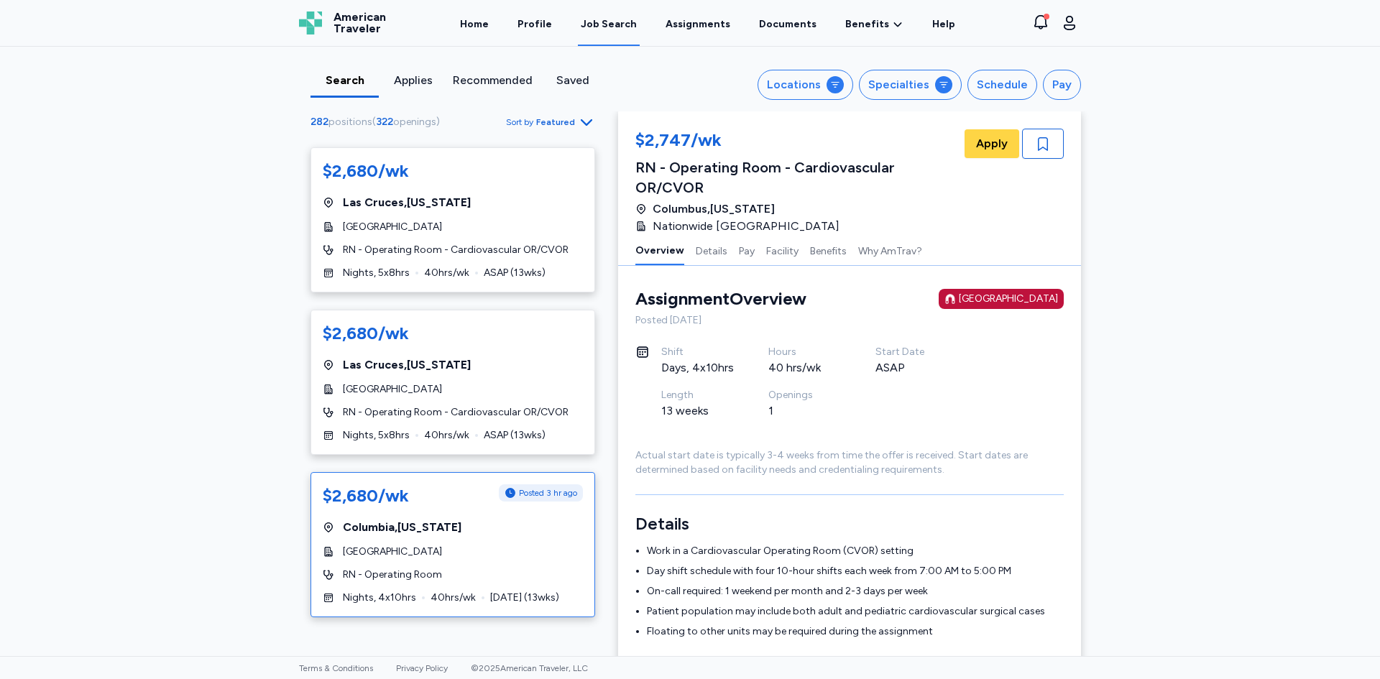
click at [546, 545] on div "[GEOGRAPHIC_DATA]" at bounding box center [453, 552] width 260 height 14
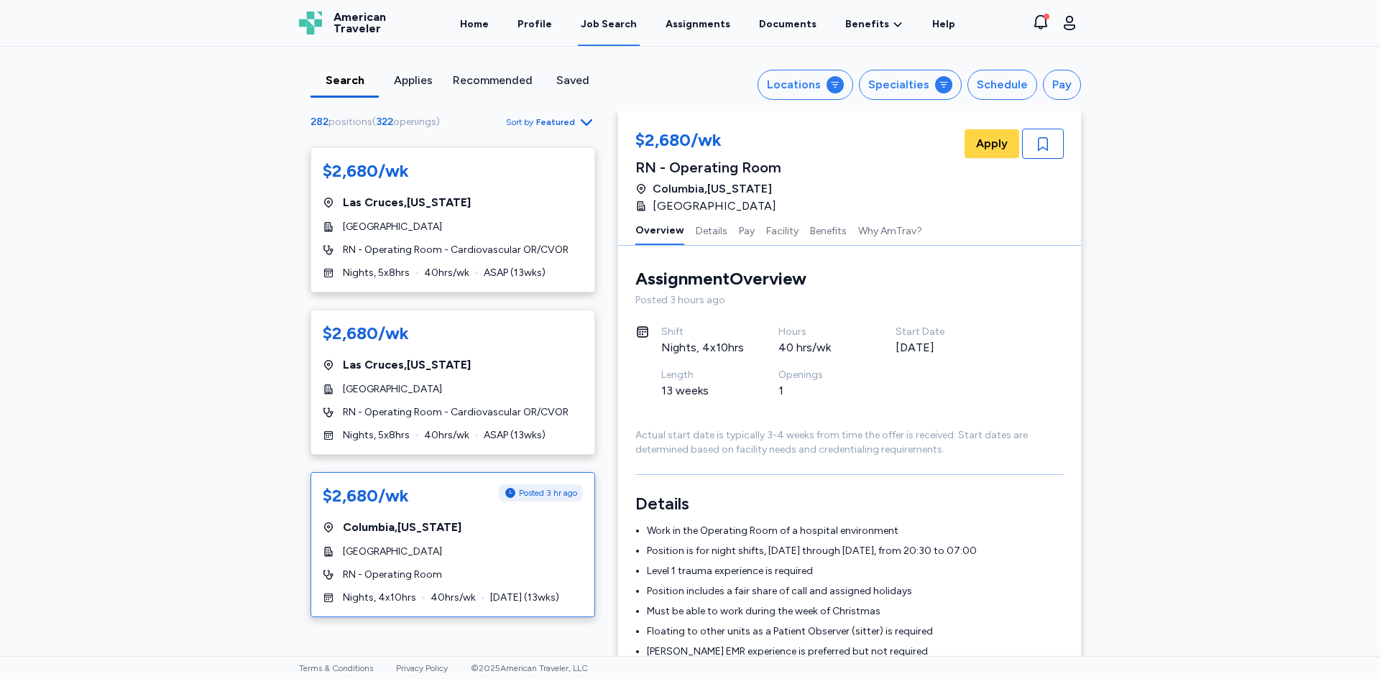
click at [578, 635] on icon "Go to next 50 jobs" at bounding box center [586, 643] width 17 height 17
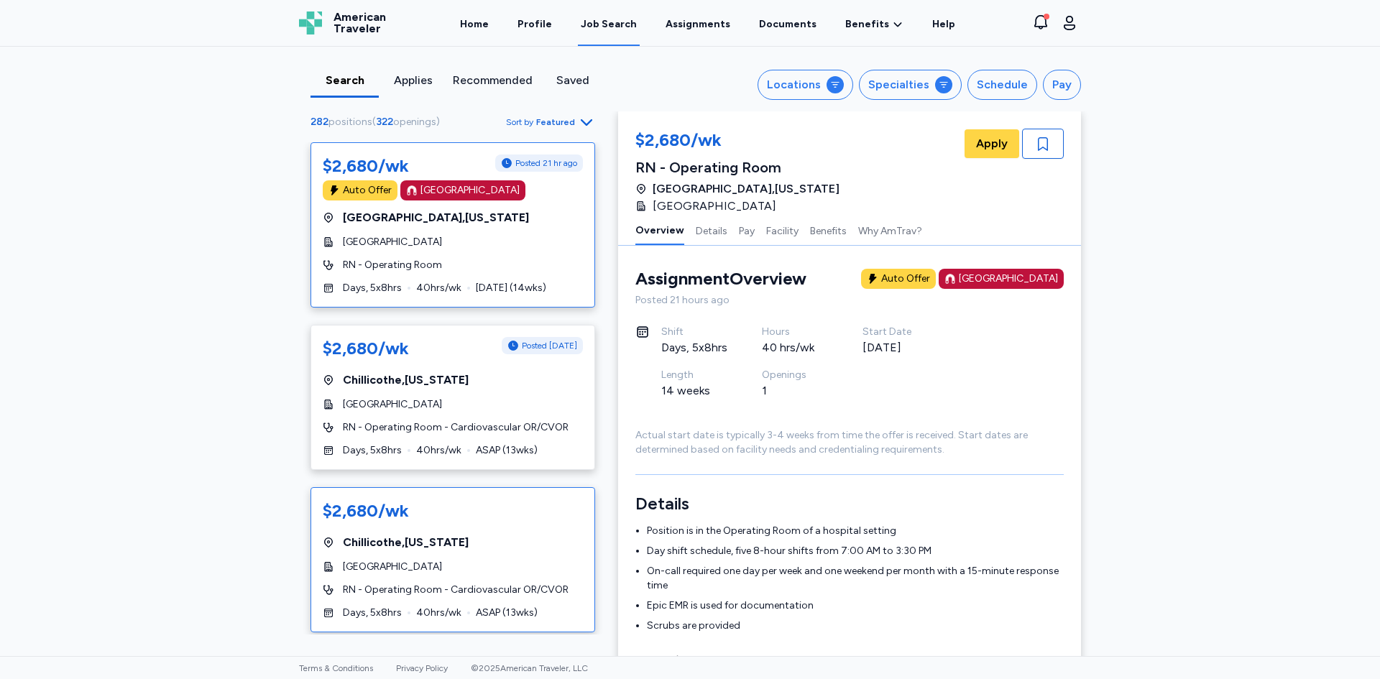
click at [535, 524] on div "$2,680/wk" at bounding box center [453, 513] width 260 height 26
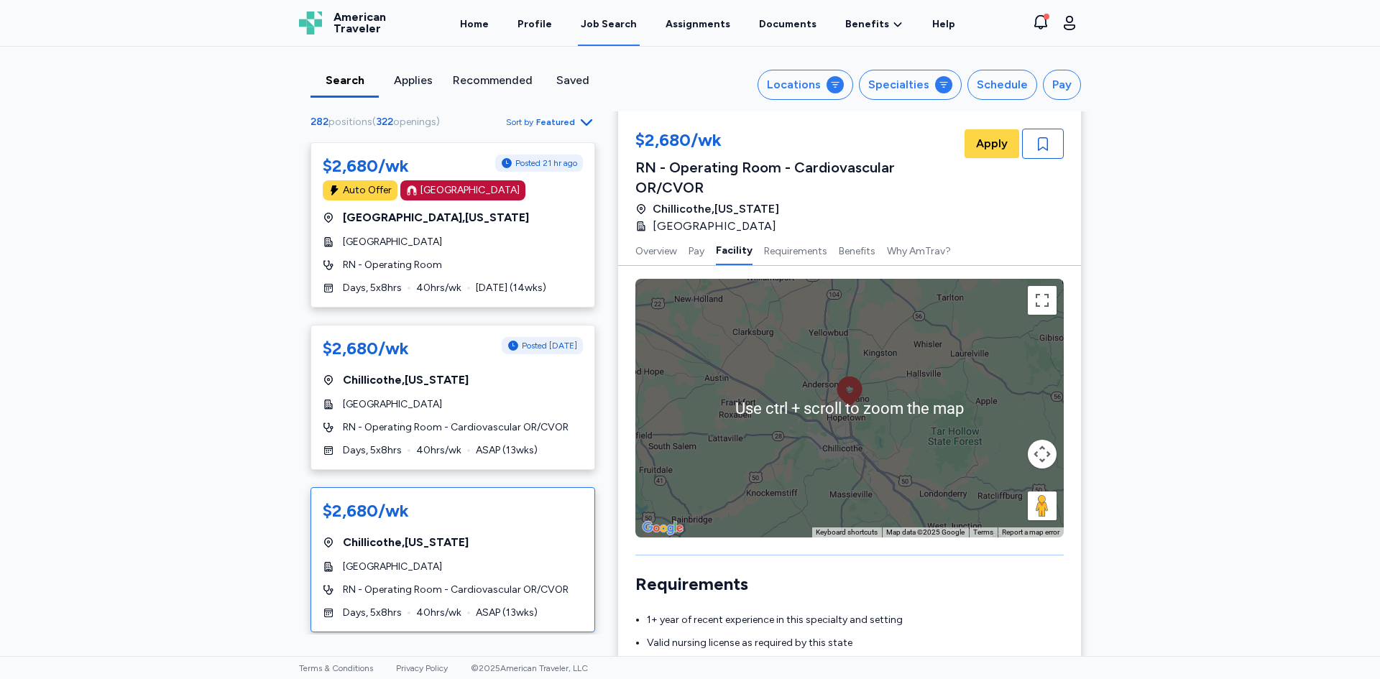
scroll to position [936, 0]
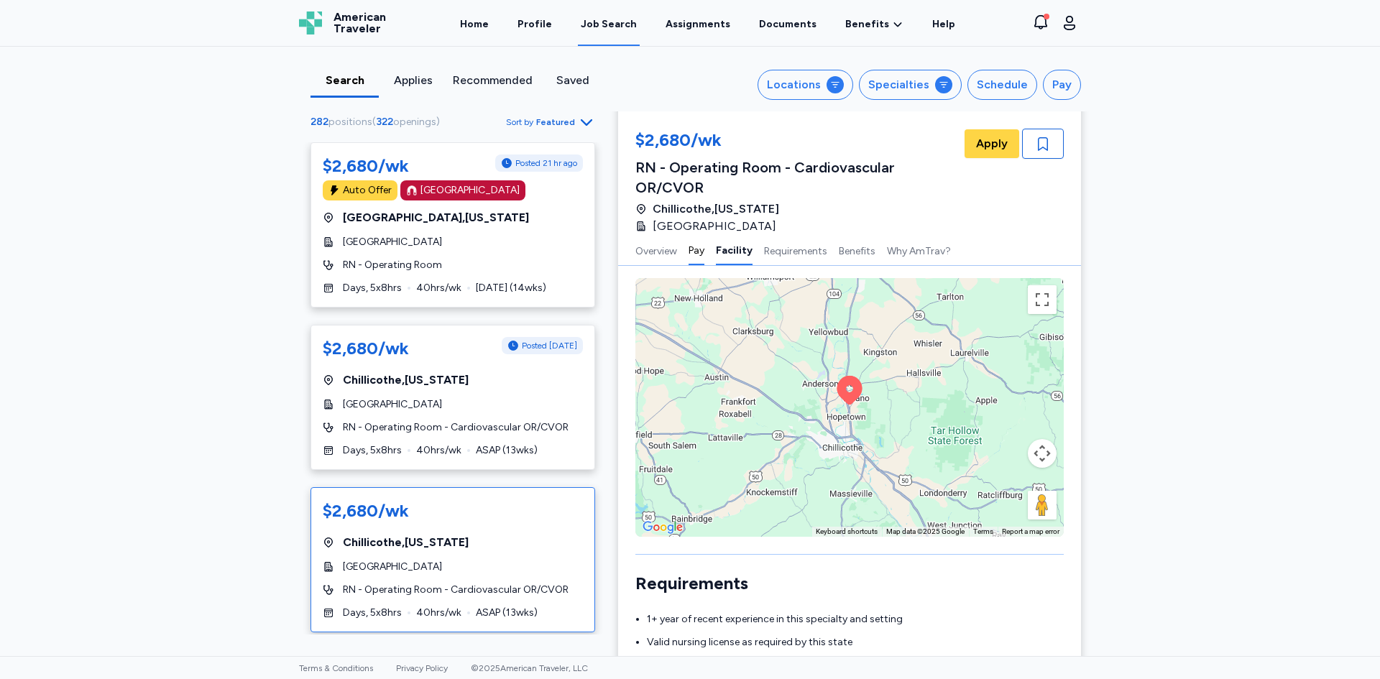
click at [693, 235] on button "Pay" at bounding box center [697, 250] width 16 height 30
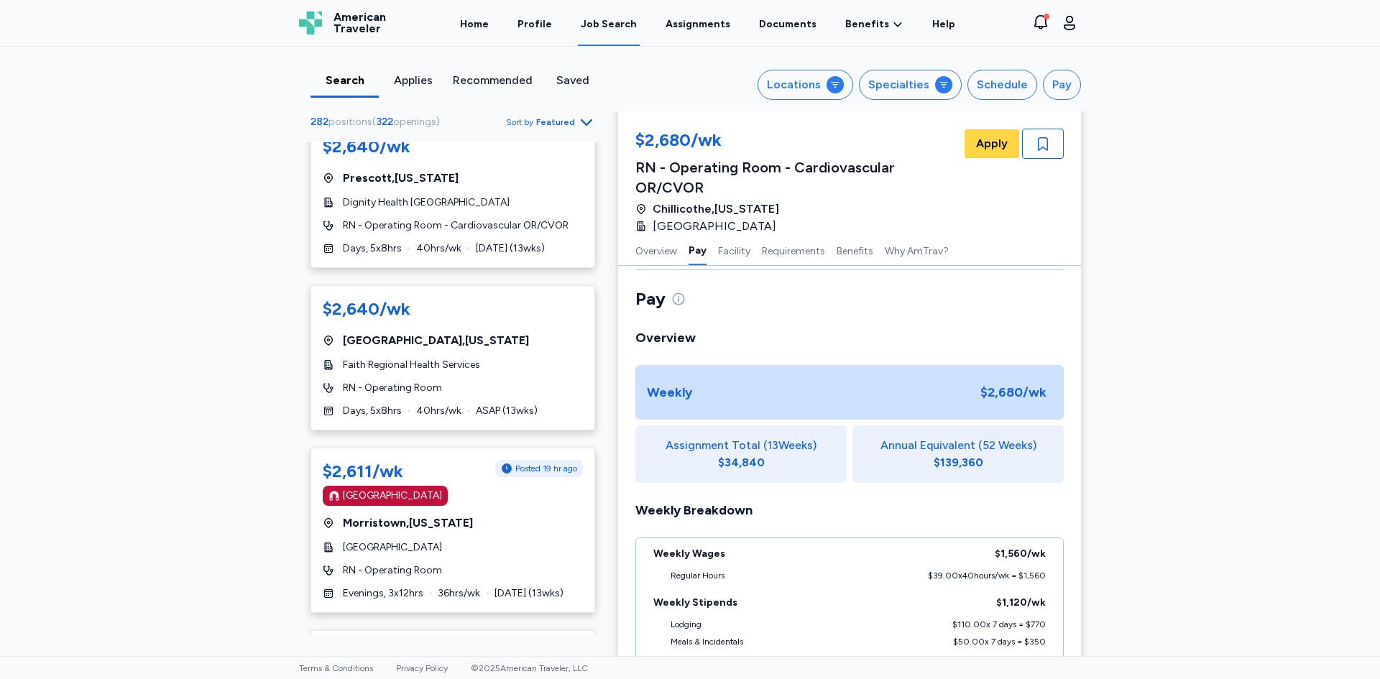
scroll to position [1438, 0]
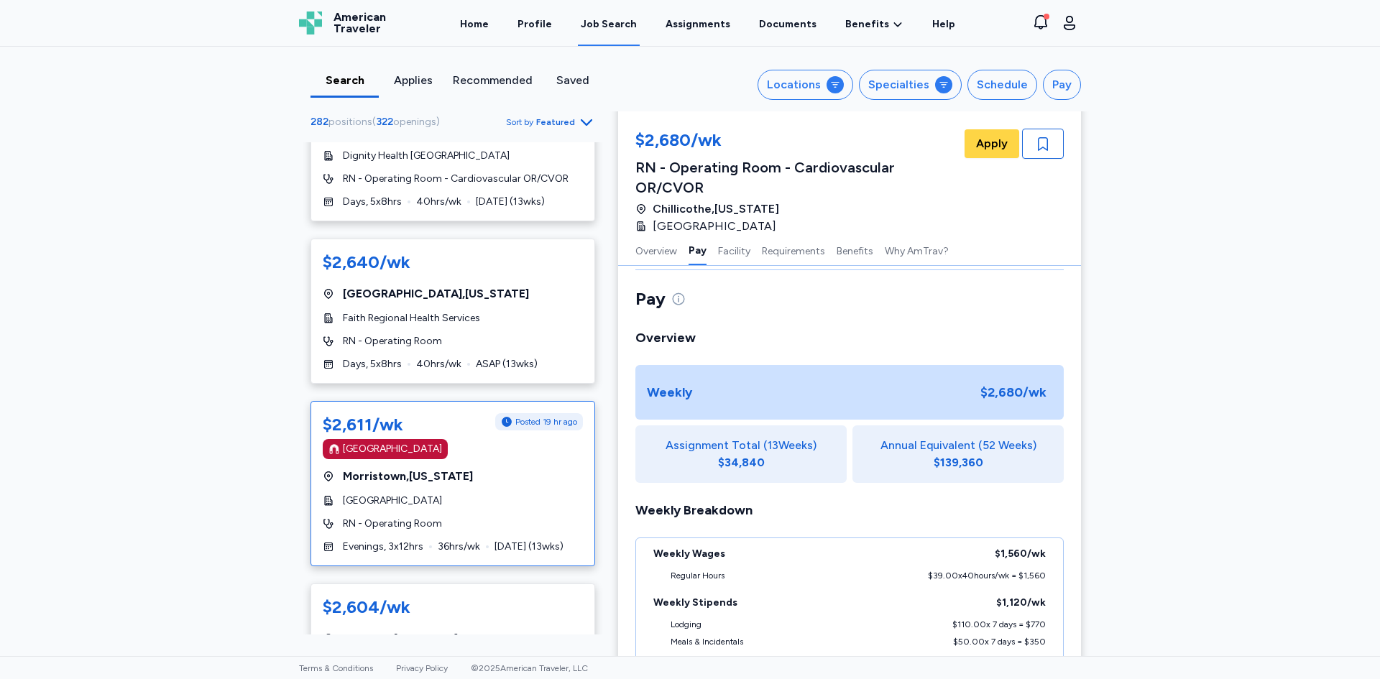
click at [543, 475] on div "$2,611/wk Posted 19 hr ago [GEOGRAPHIC_DATA] [GEOGRAPHIC_DATA] , [US_STATE] [GE…" at bounding box center [453, 483] width 285 height 165
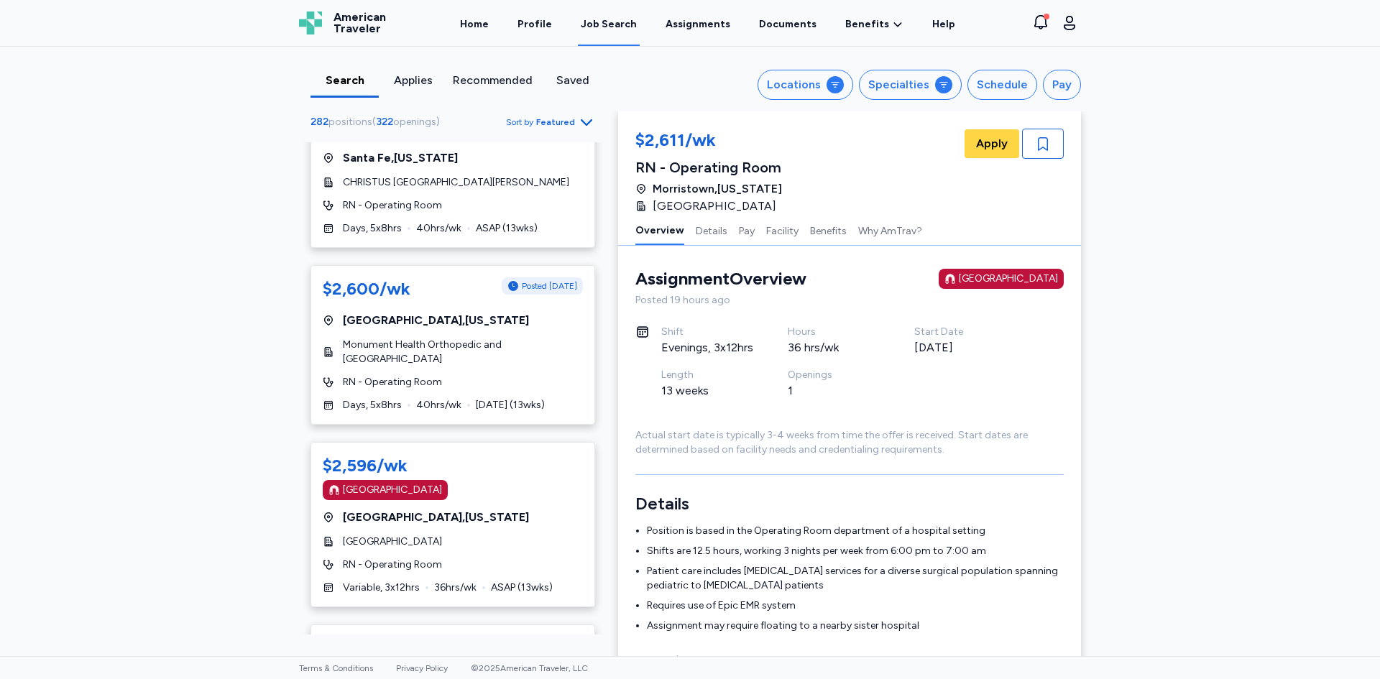
scroll to position [2732, 0]
click at [556, 454] on div "$2,596/wk" at bounding box center [453, 465] width 260 height 23
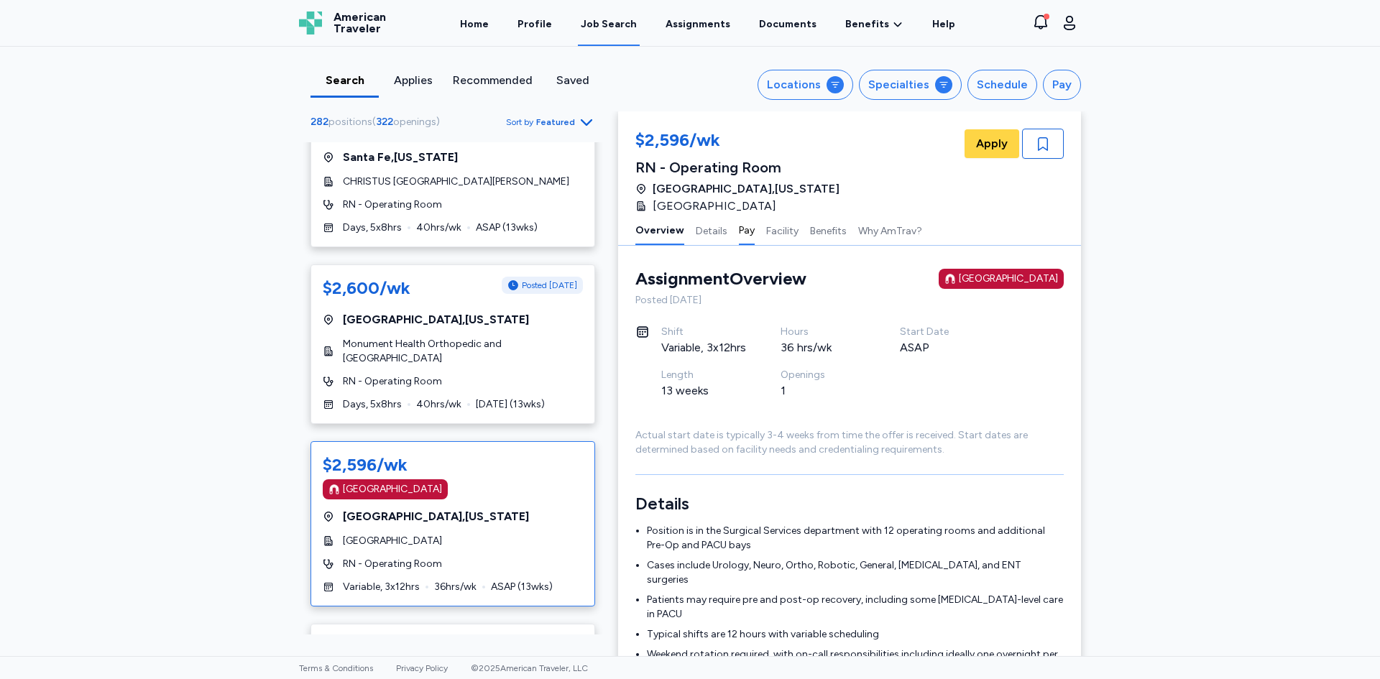
click at [739, 229] on button "Pay" at bounding box center [747, 230] width 16 height 30
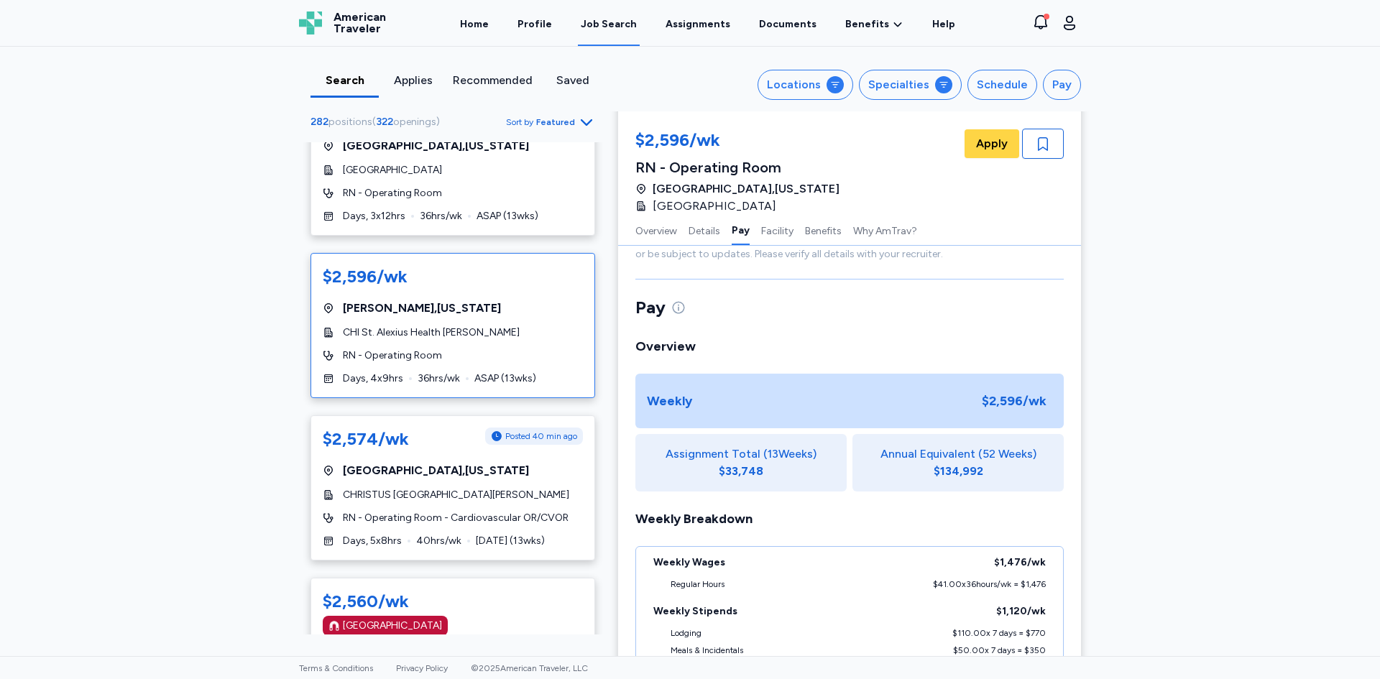
scroll to position [3307, 0]
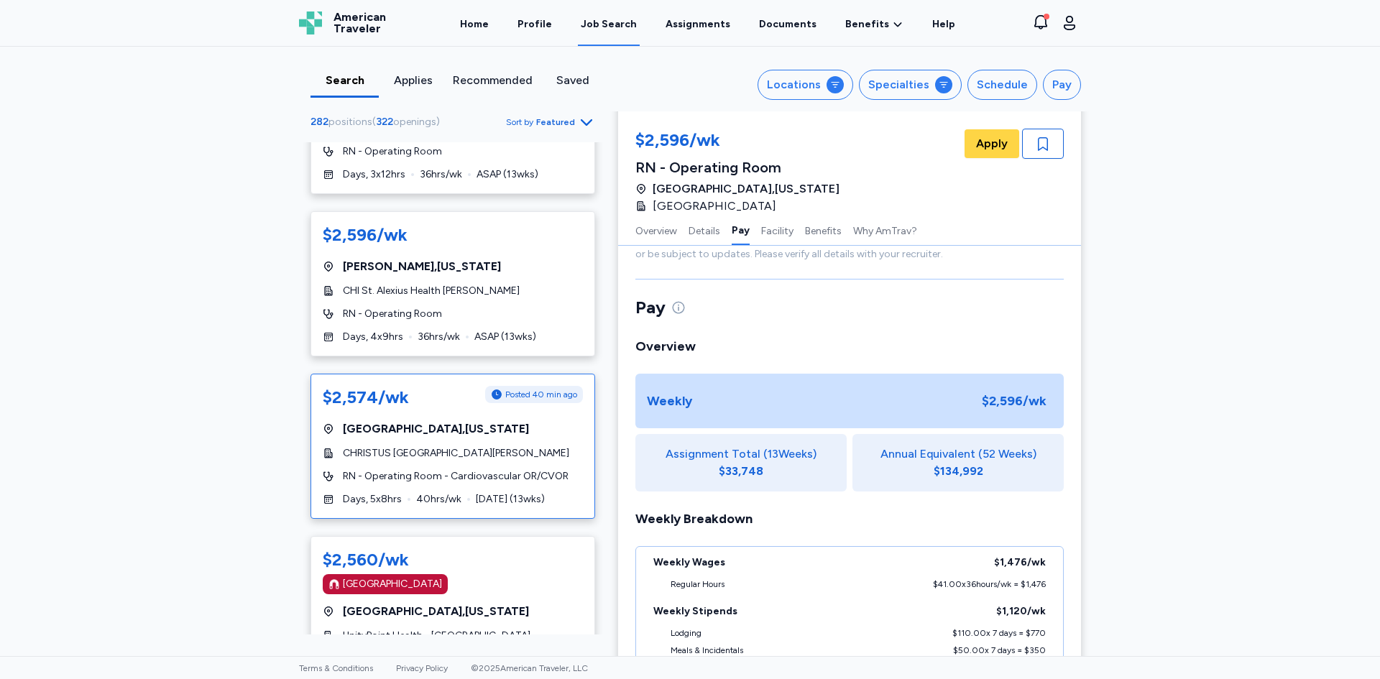
click at [551, 446] on div "CHRISTUS [GEOGRAPHIC_DATA][PERSON_NAME]" at bounding box center [453, 453] width 260 height 14
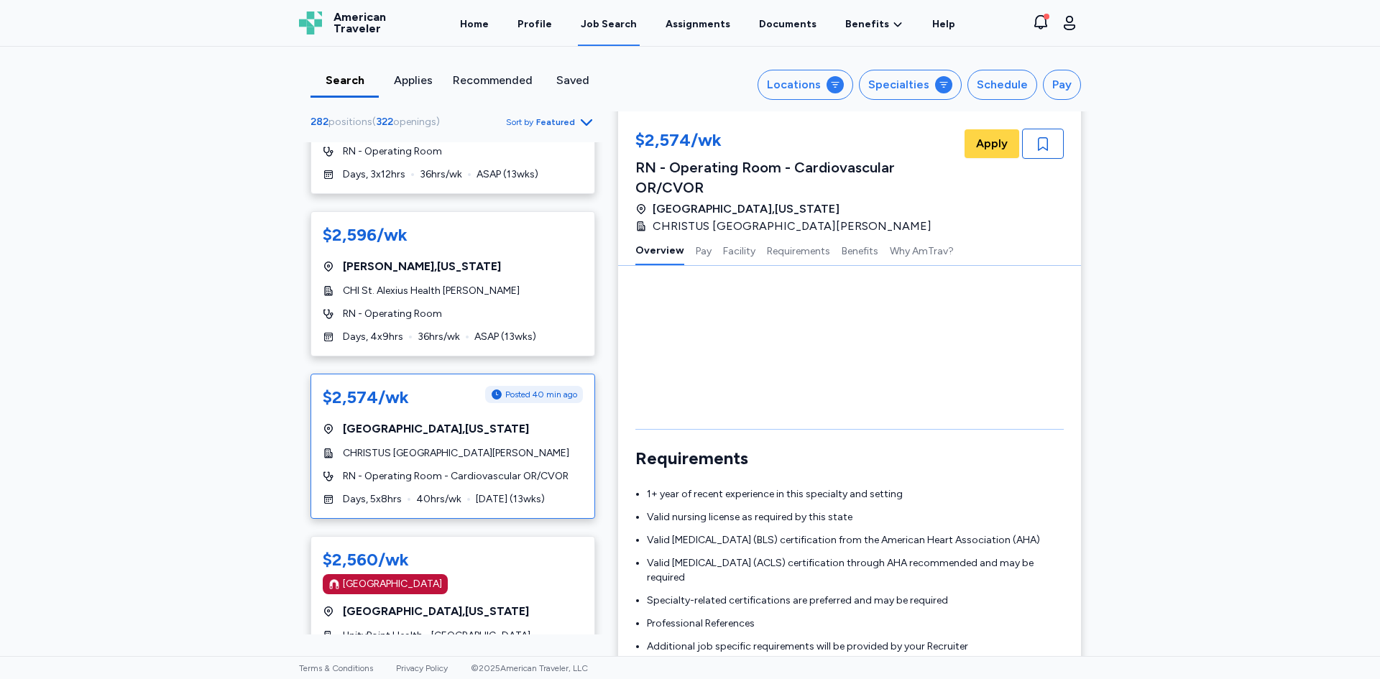
scroll to position [1, 0]
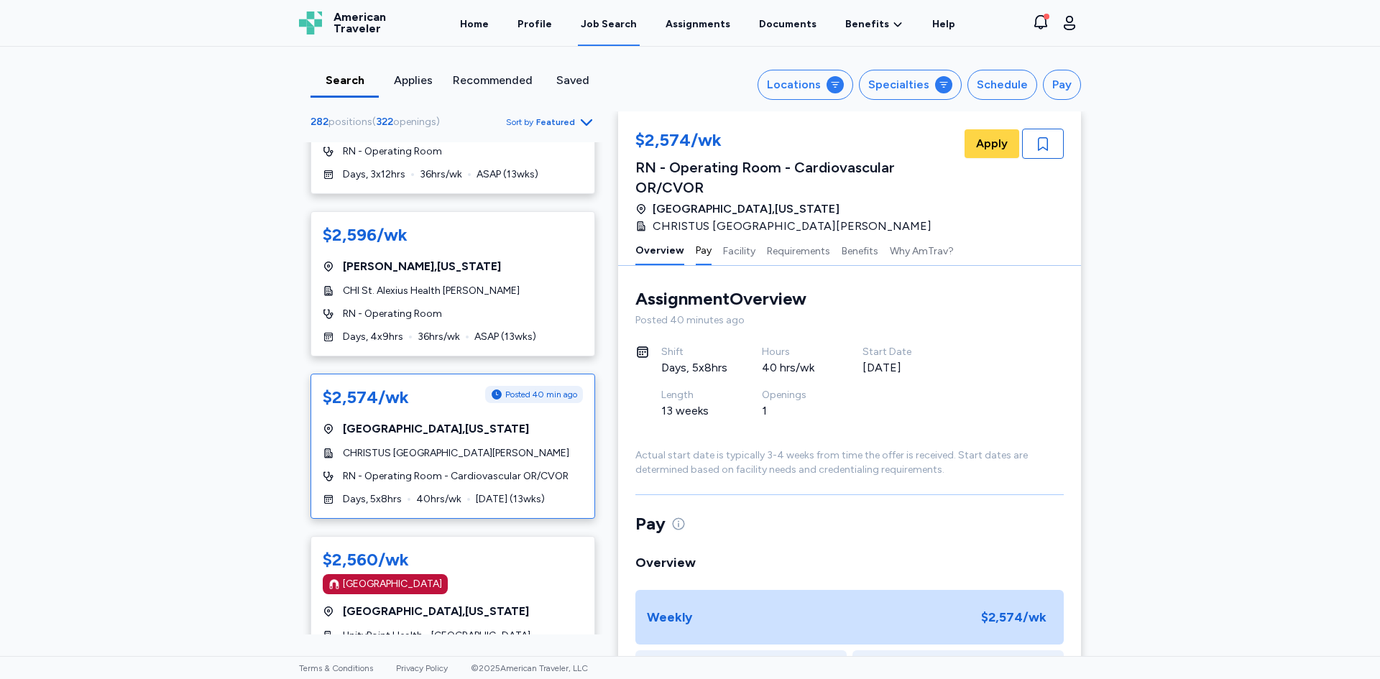
click at [697, 235] on button "Pay" at bounding box center [704, 250] width 16 height 30
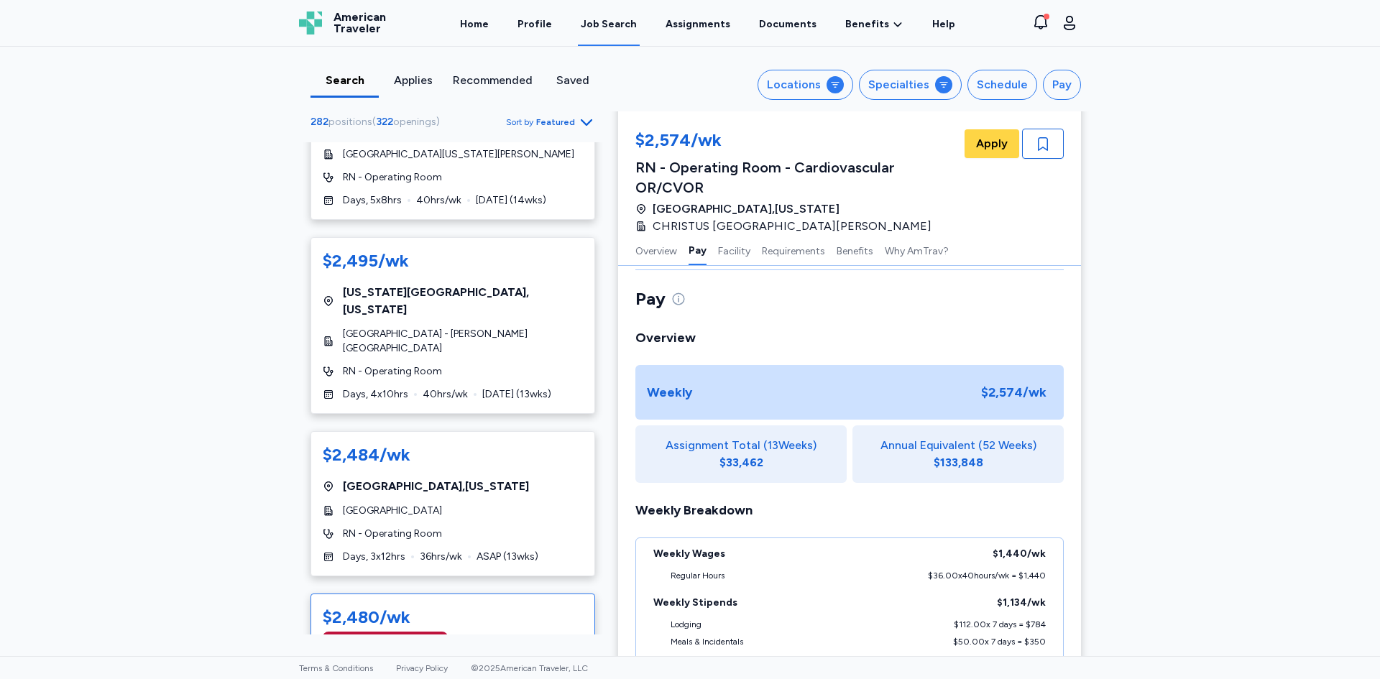
scroll to position [4386, 0]
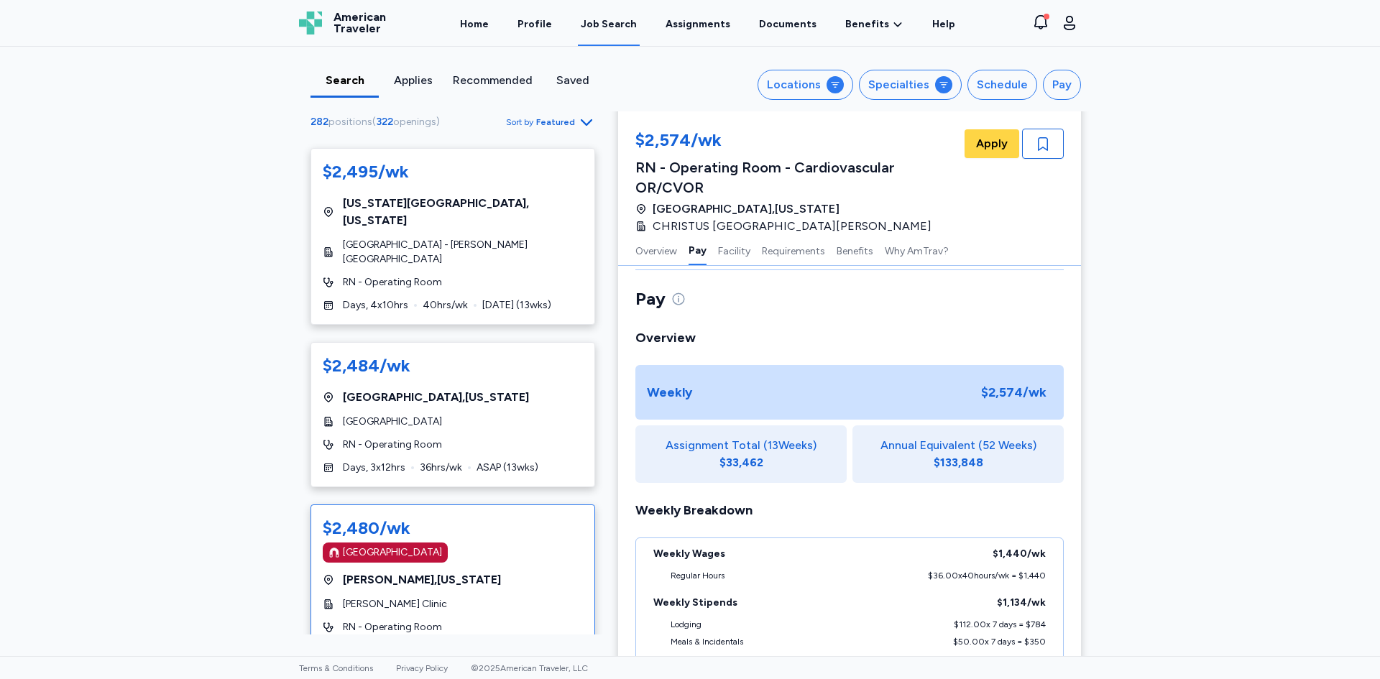
click at [493, 546] on div "$2,480/wk Magnet Hospital Billings , [US_STATE] [PERSON_NAME] Clinic RN - Opera…" at bounding box center [453, 587] width 285 height 165
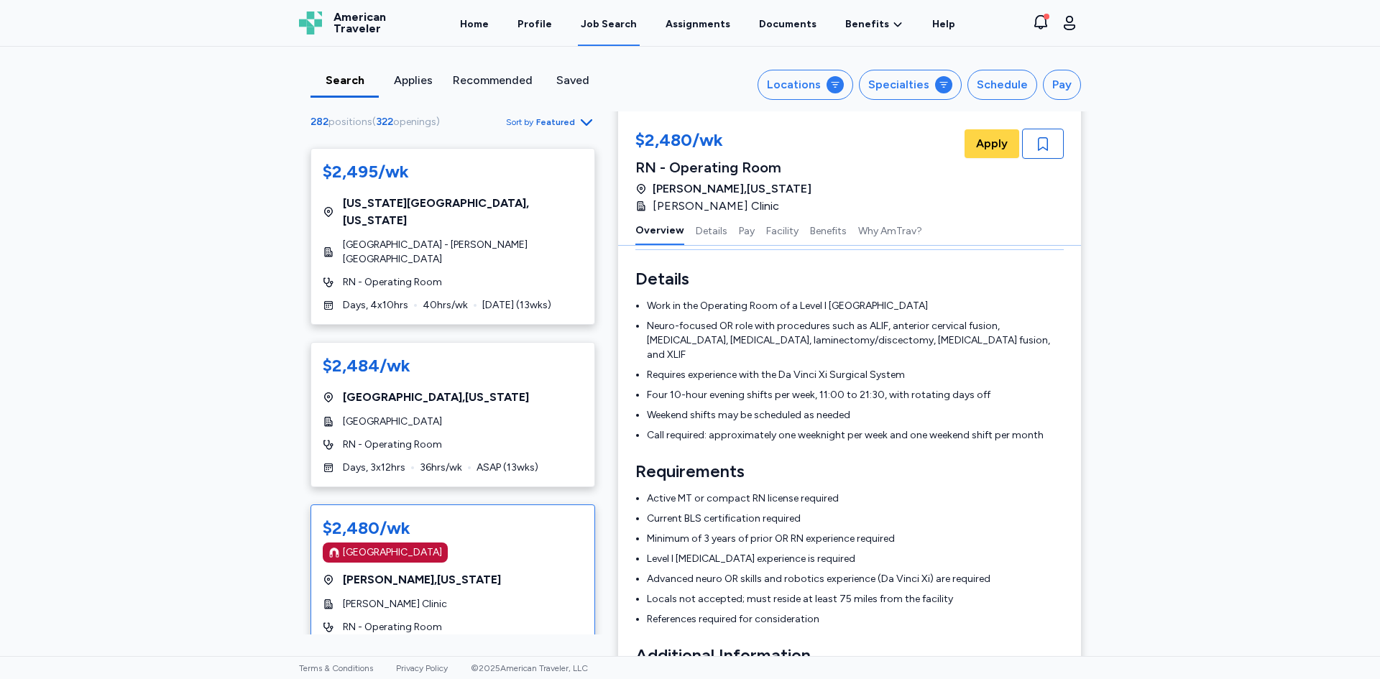
scroll to position [1, 0]
